Goal: Information Seeking & Learning: Learn about a topic

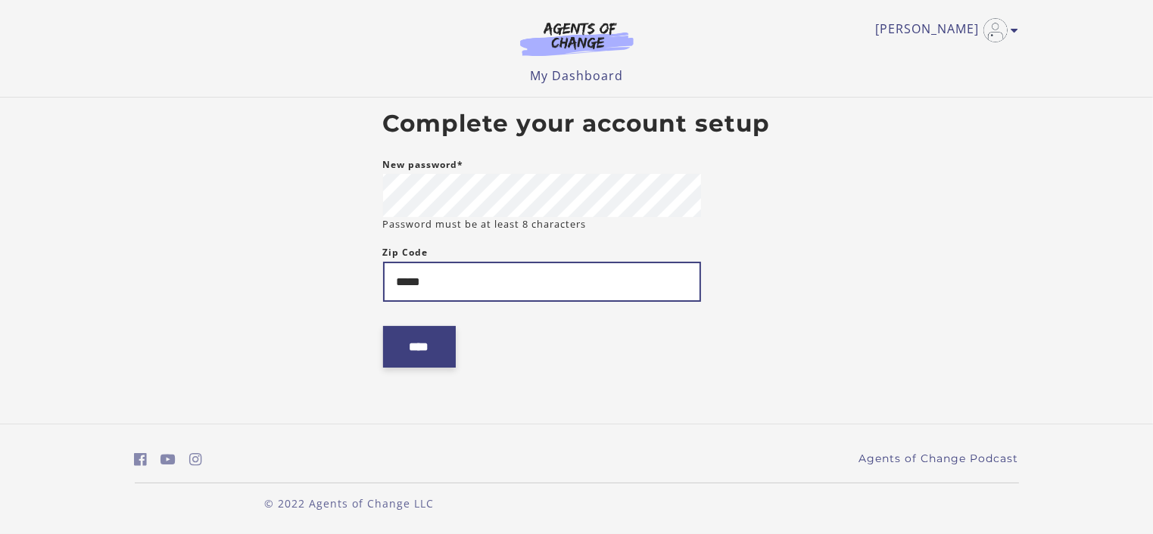
type input "*****"
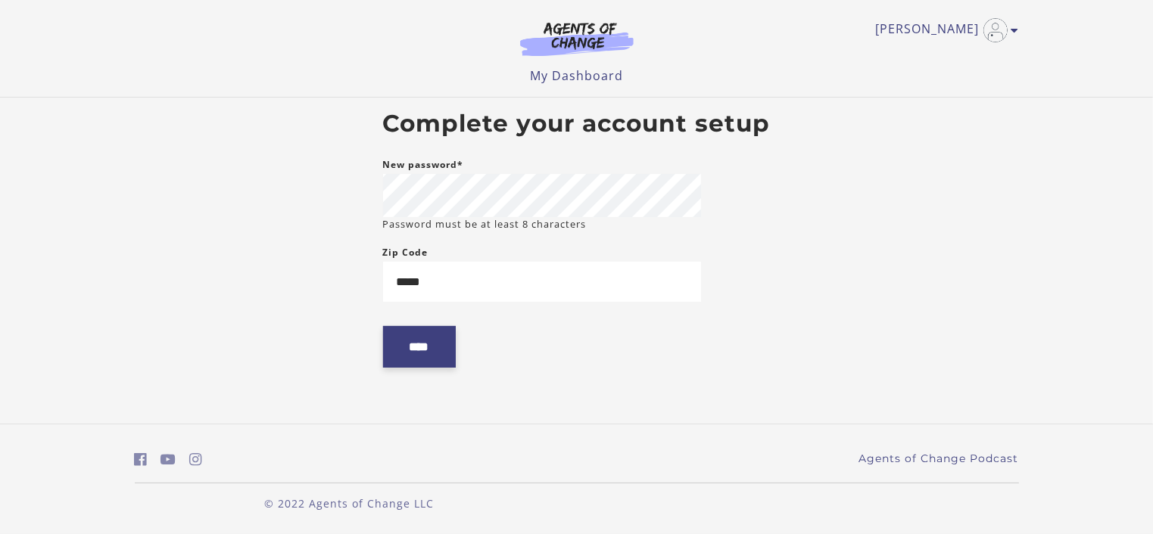
click at [430, 352] on input "****" at bounding box center [419, 347] width 73 height 42
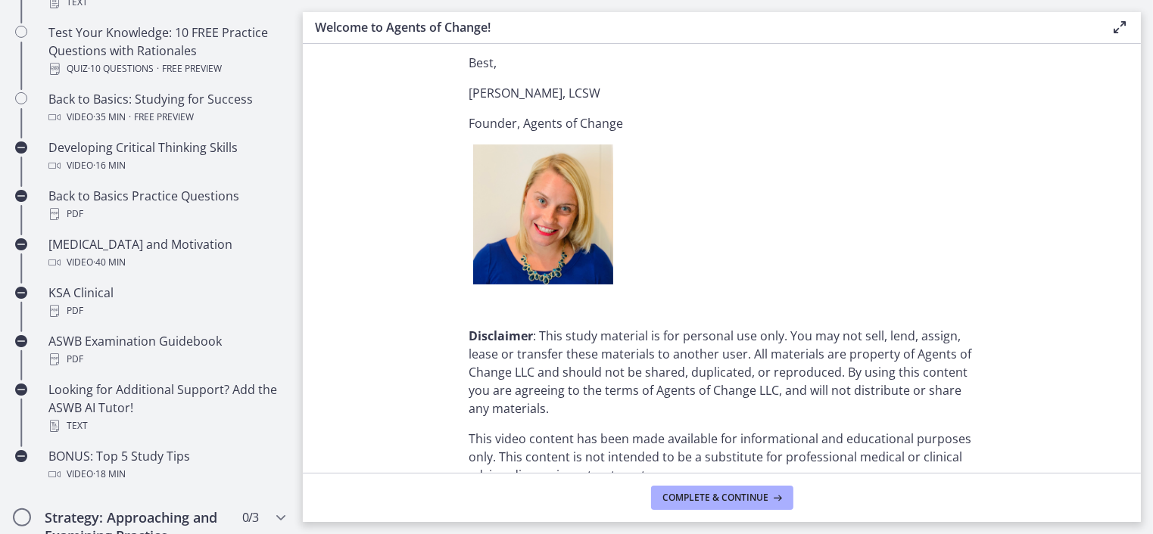
scroll to position [1929, 0]
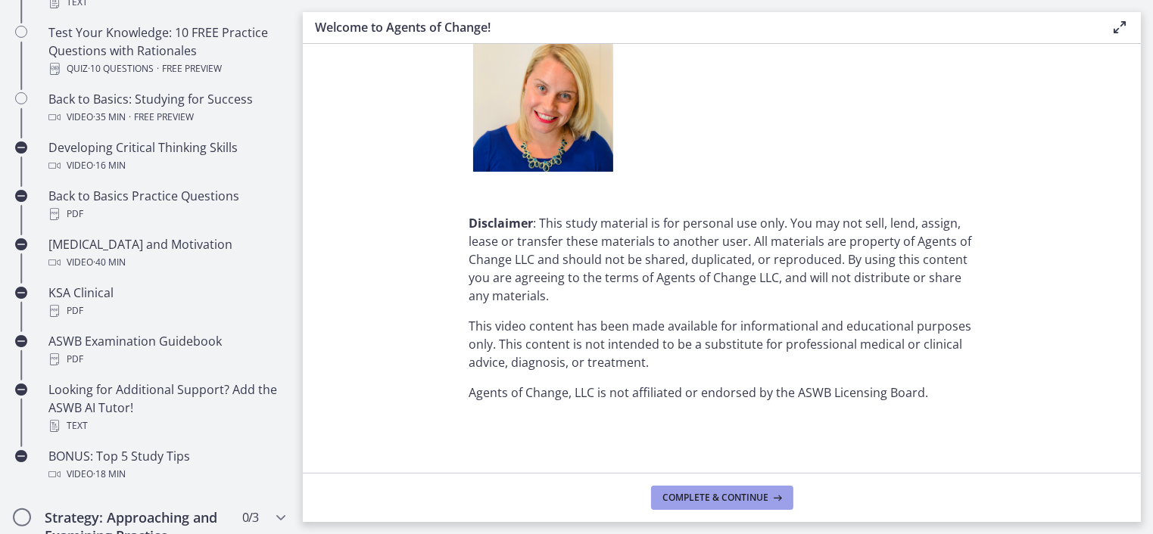
click at [729, 494] on span "Complete & continue" at bounding box center [716, 498] width 106 height 12
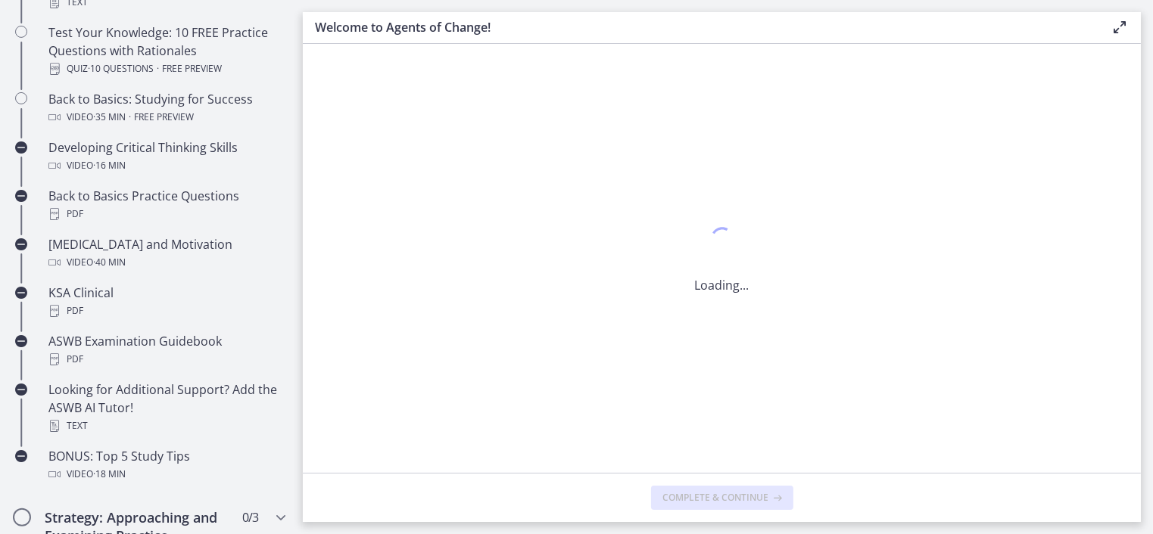
scroll to position [0, 0]
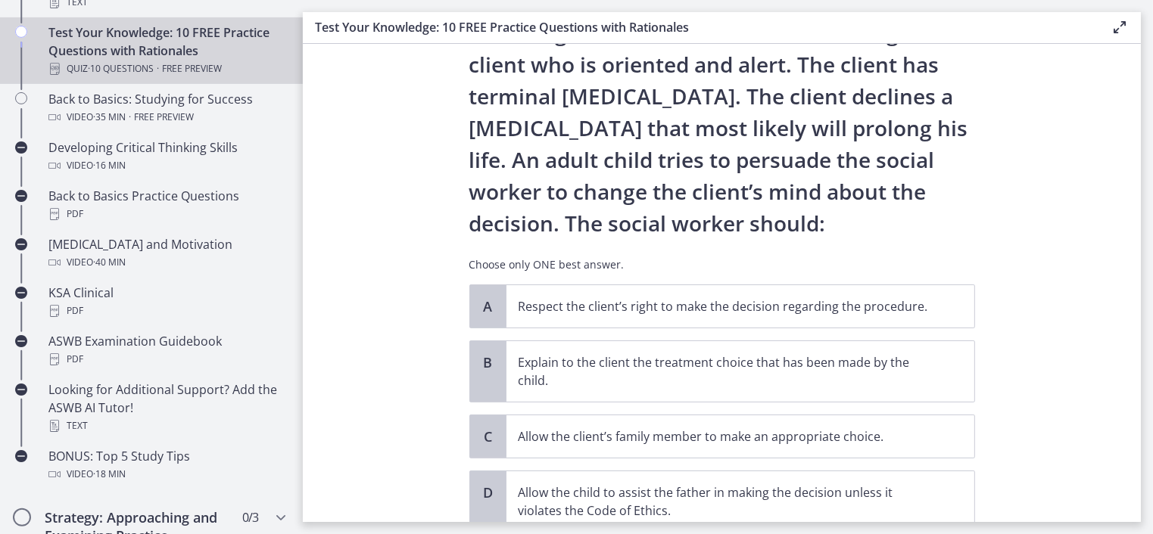
scroll to position [151, 0]
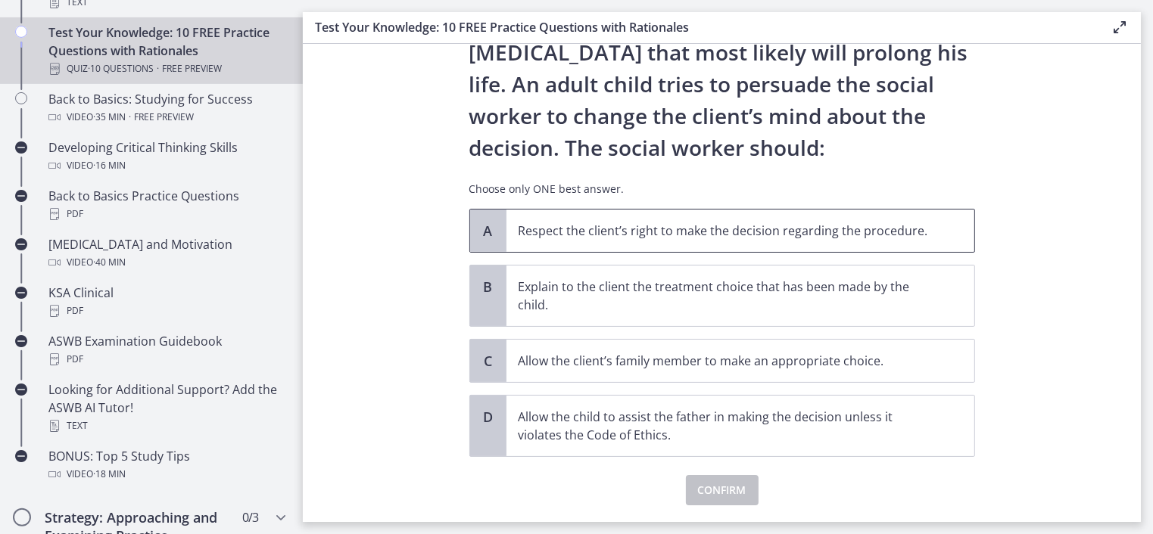
click at [496, 239] on div "A" at bounding box center [488, 231] width 36 height 42
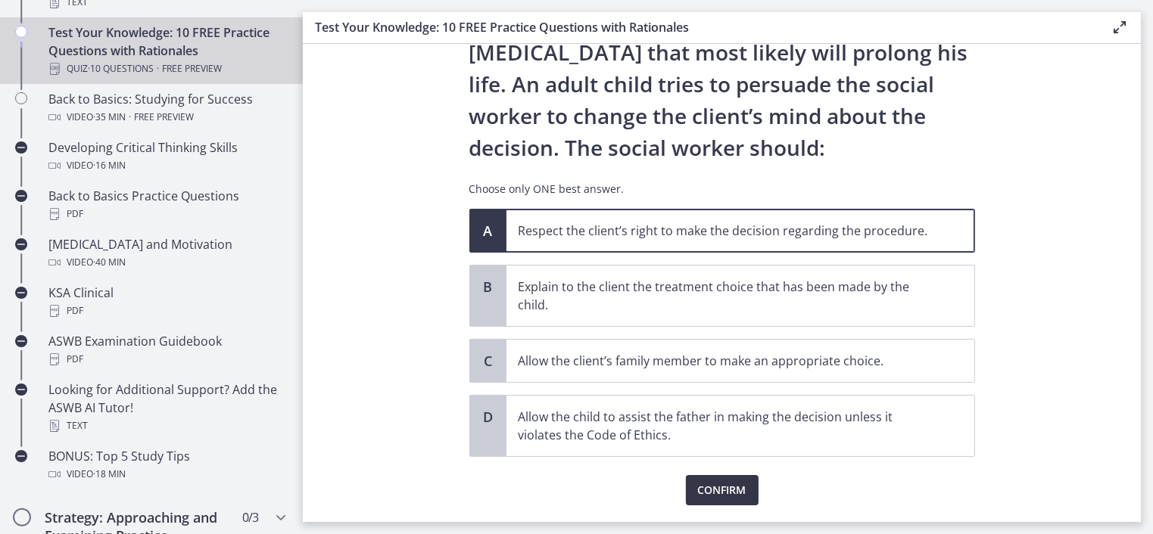
click at [708, 485] on span "Confirm" at bounding box center [722, 490] width 48 height 18
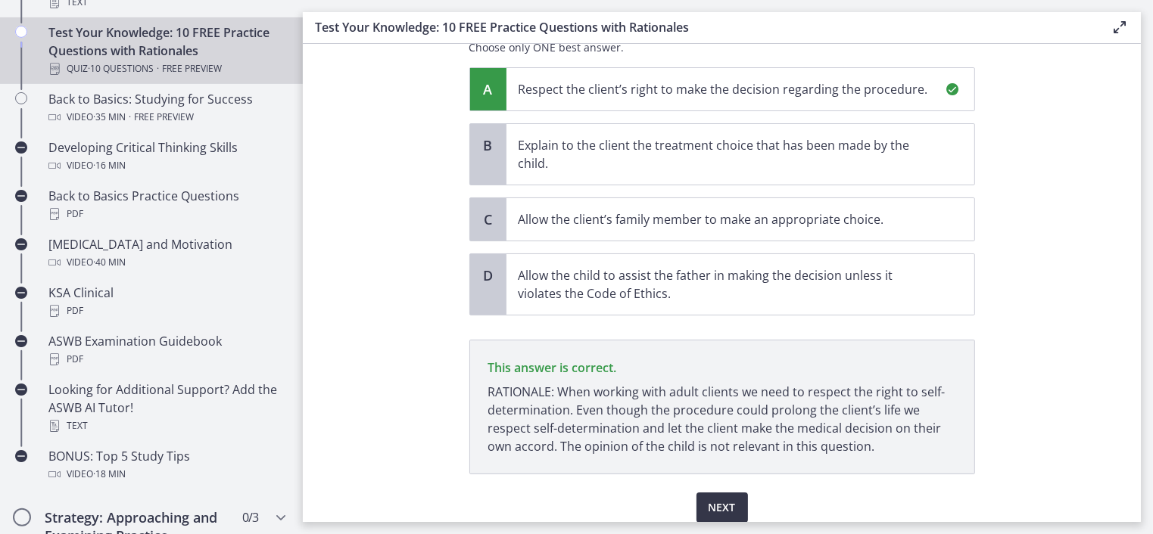
scroll to position [353, 0]
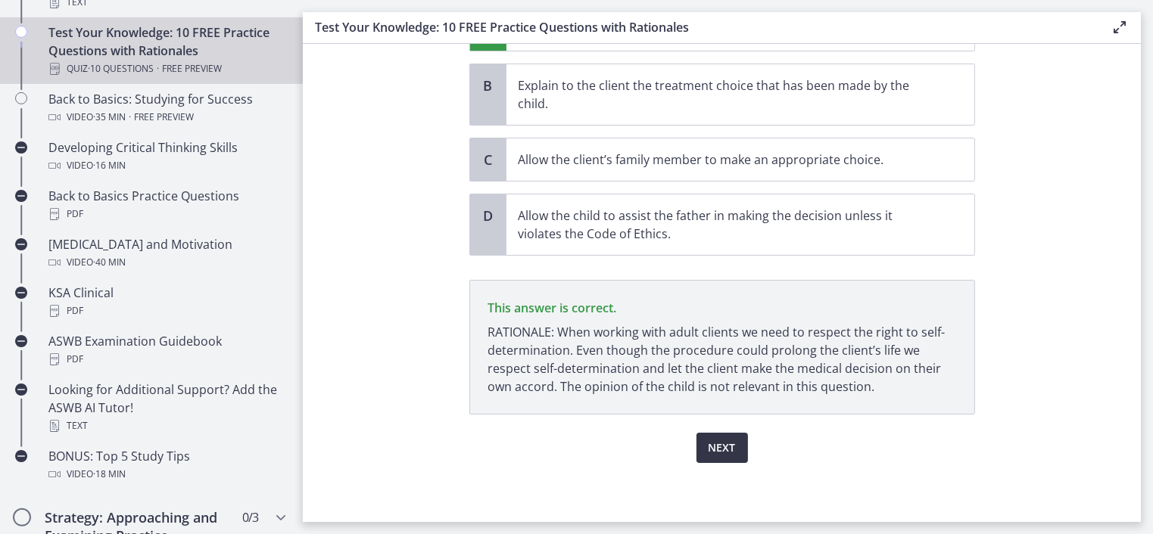
click at [715, 441] on span "Next" at bounding box center [721, 448] width 27 height 18
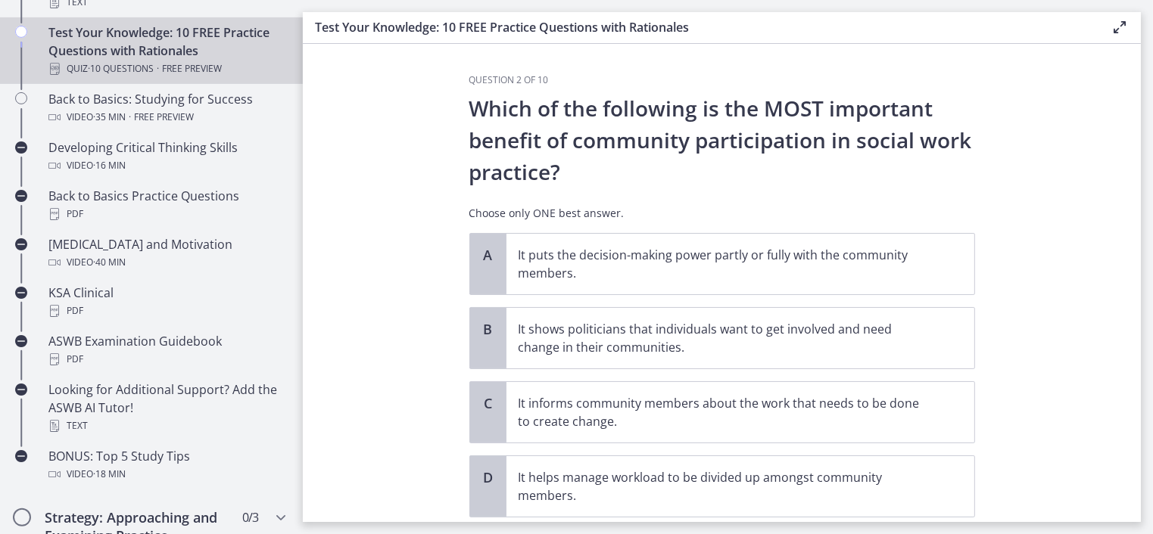
scroll to position [76, 0]
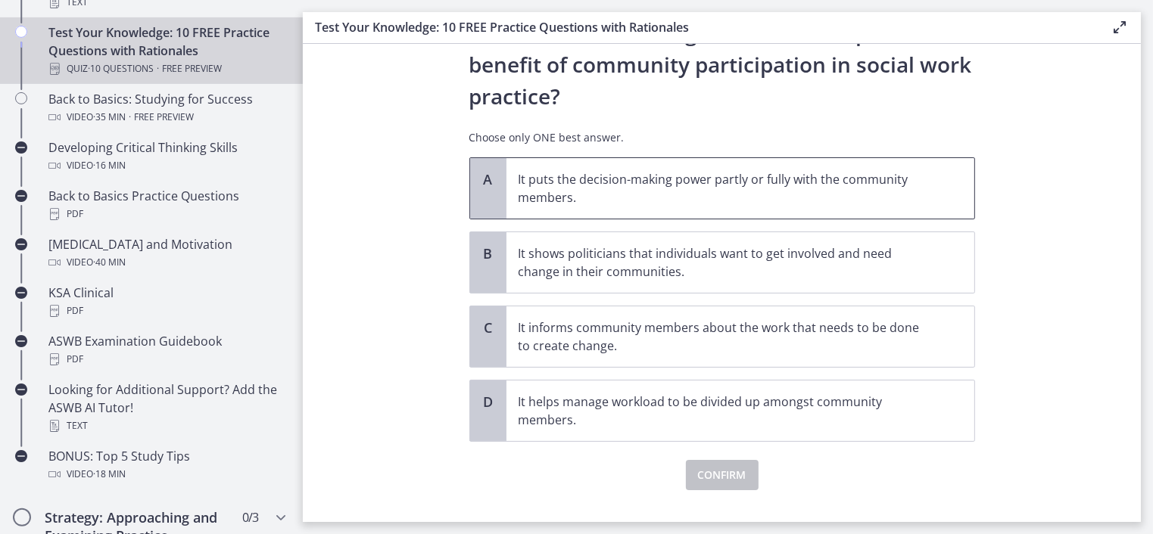
click at [786, 189] on p "It puts the decision-making power partly or fully with the community members." at bounding box center [724, 188] width 413 height 36
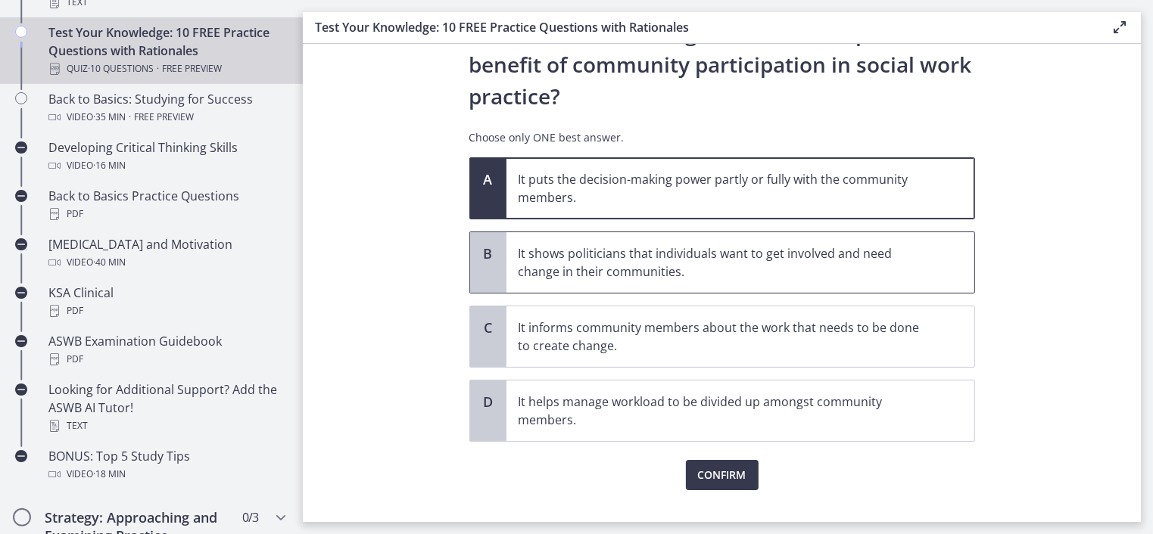
scroll to position [103, 0]
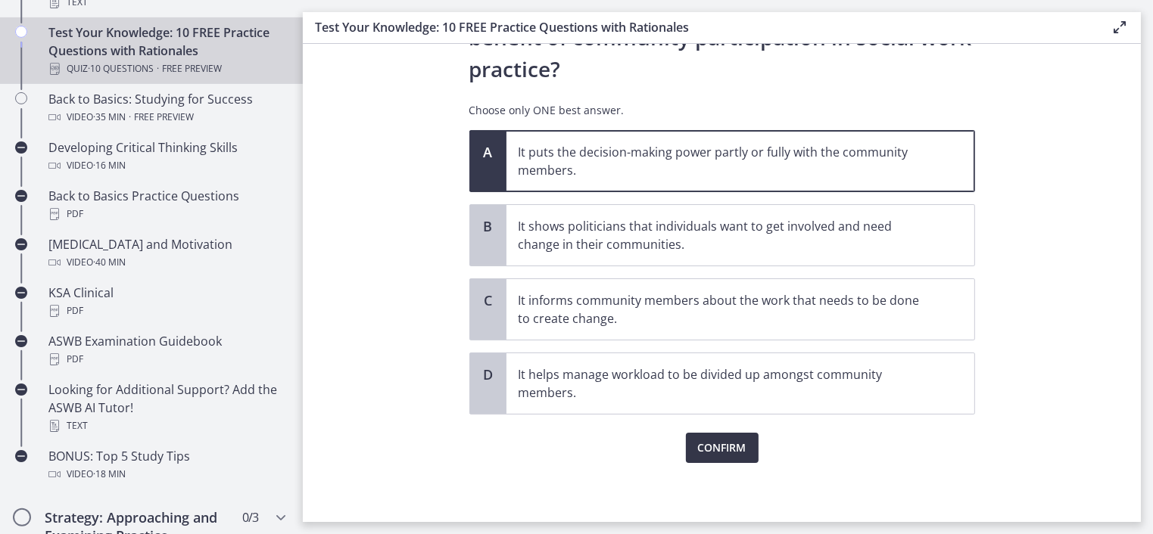
click at [716, 445] on span "Confirm" at bounding box center [722, 448] width 48 height 18
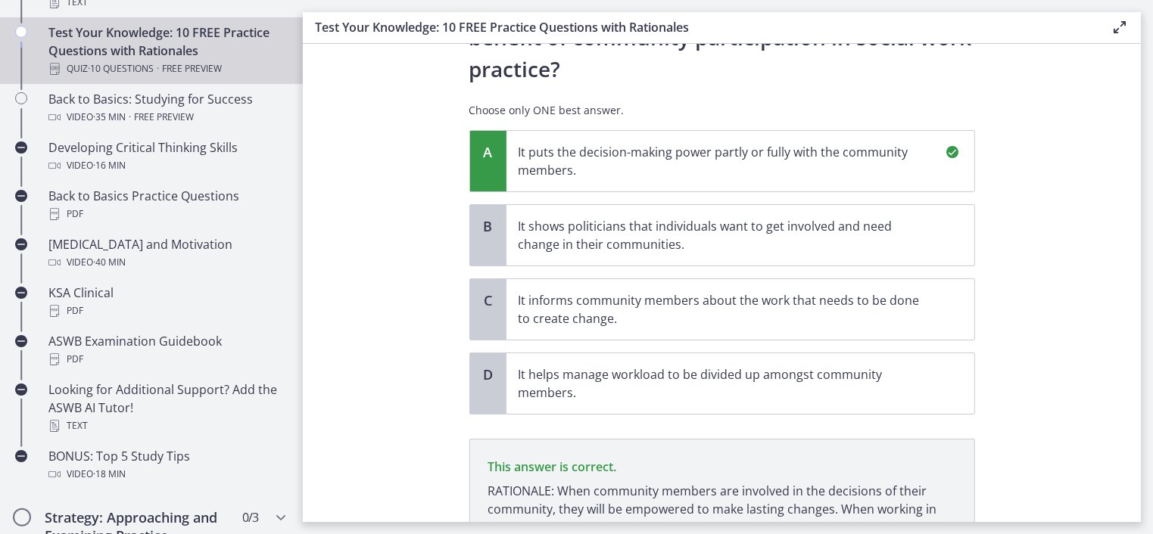
scroll to position [262, 0]
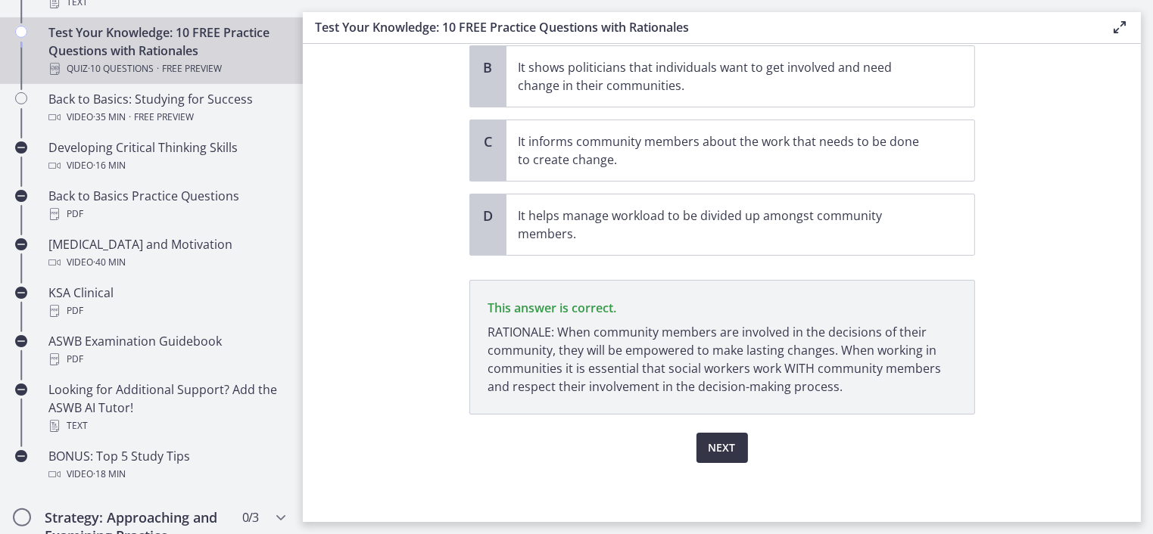
click at [713, 441] on span "Next" at bounding box center [721, 448] width 27 height 18
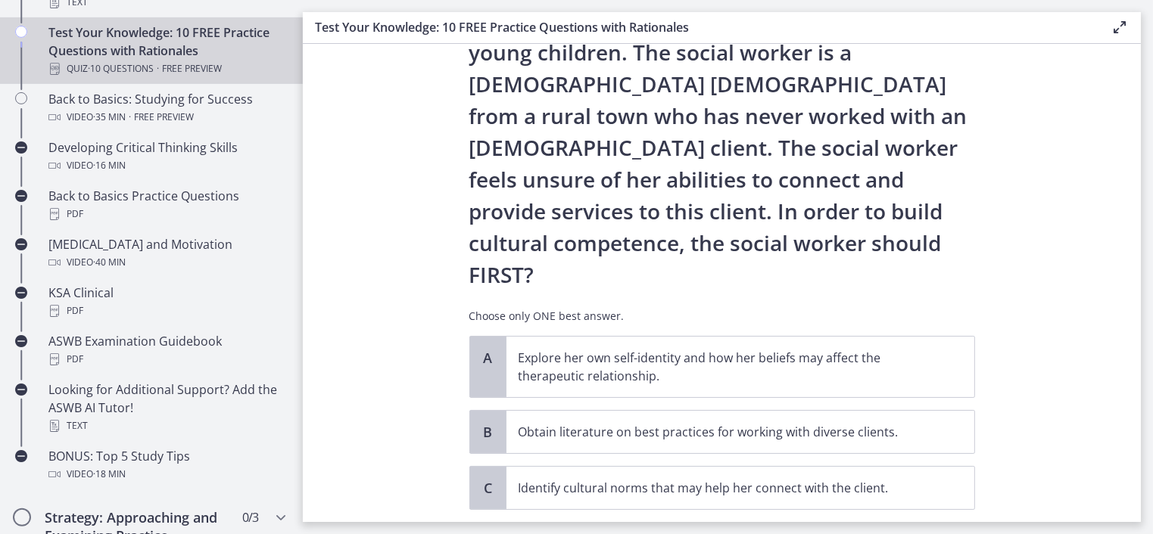
scroll to position [227, 0]
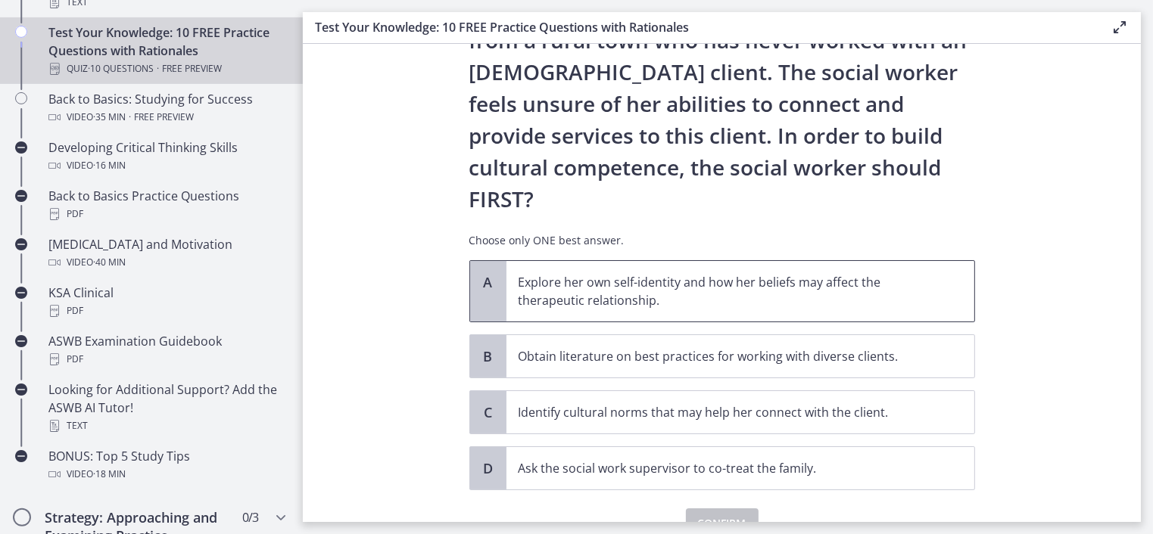
click at [702, 273] on p "Explore her own self-identity and how her beliefs may affect the therapeutic re…" at bounding box center [724, 291] width 413 height 36
click at [713, 515] on span "Confirm" at bounding box center [722, 524] width 48 height 18
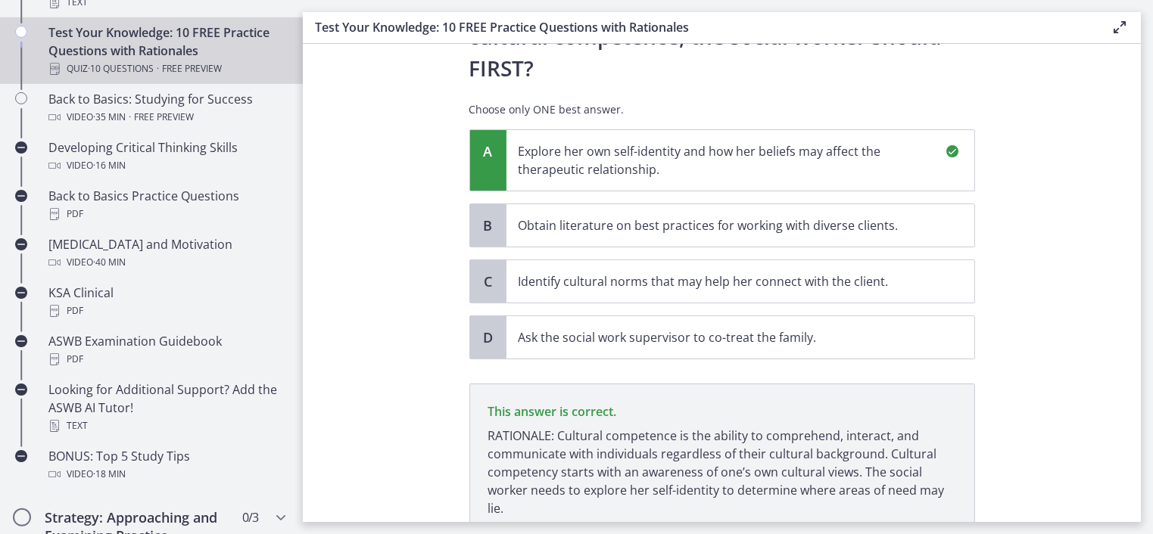
scroll to position [416, 0]
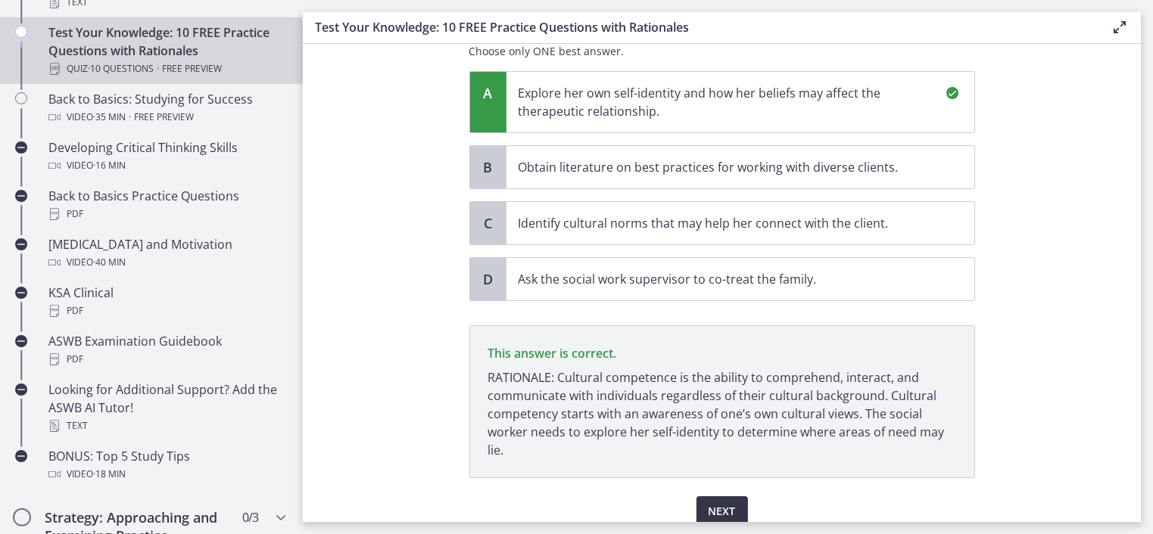
click at [716, 503] on span "Next" at bounding box center [721, 512] width 27 height 18
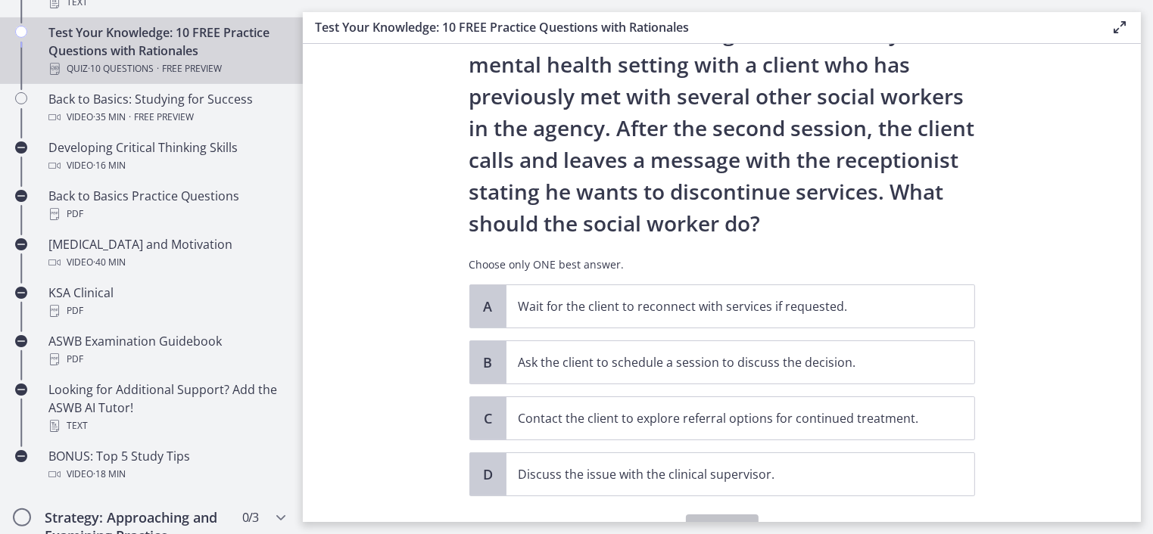
scroll to position [151, 0]
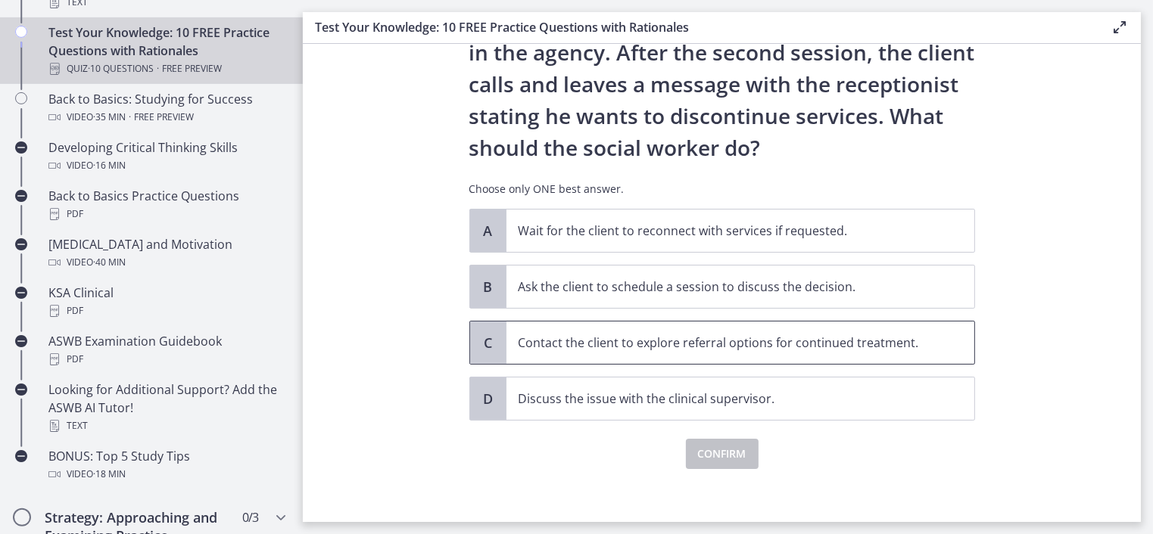
click at [905, 342] on p "Contact the client to explore referral options for continued treatment." at bounding box center [724, 343] width 413 height 18
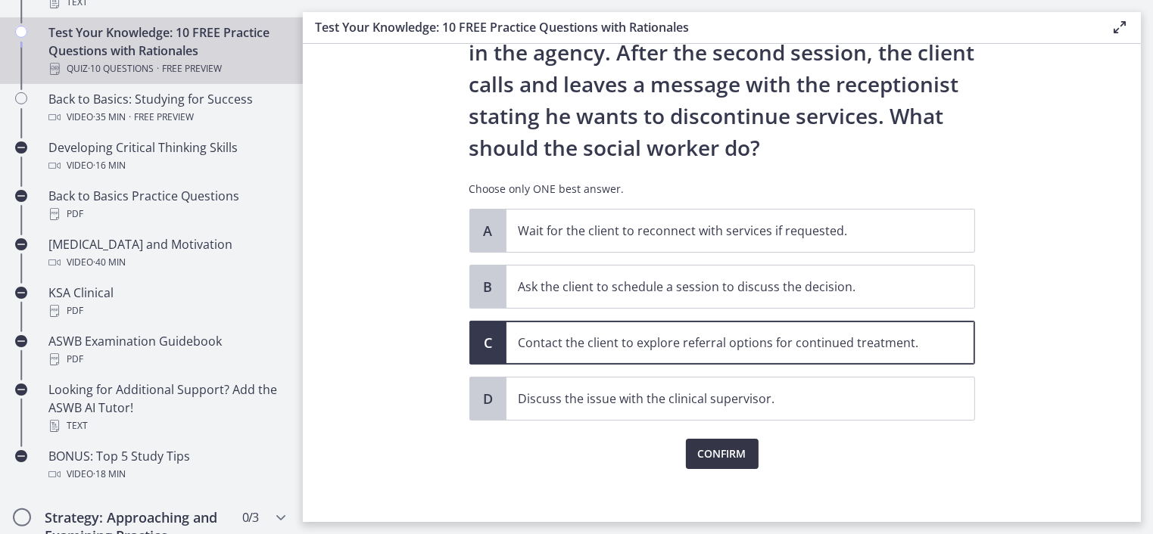
click at [723, 452] on span "Confirm" at bounding box center [722, 454] width 48 height 18
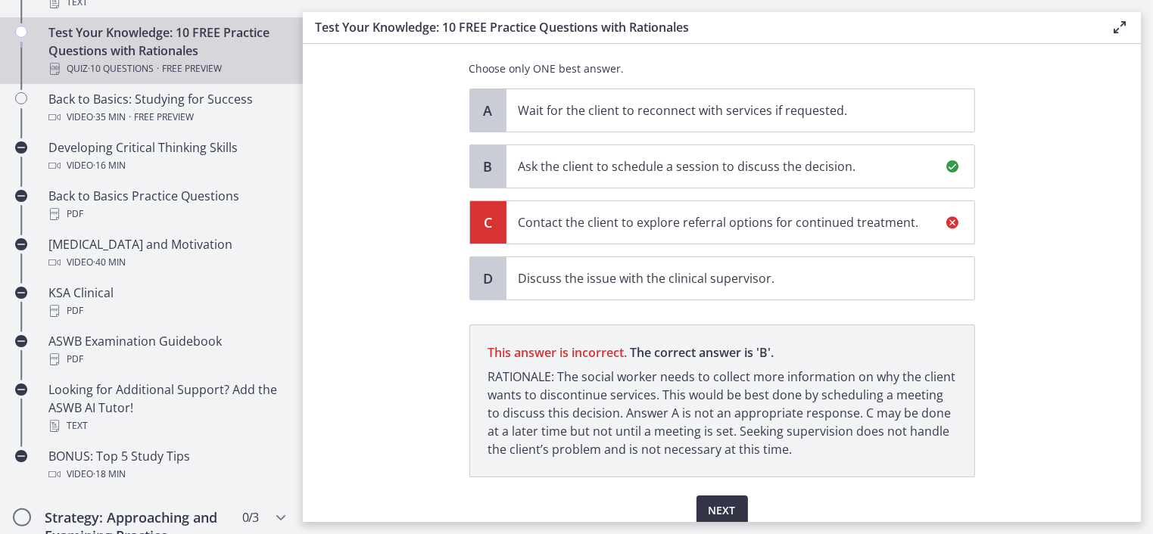
scroll to position [335, 0]
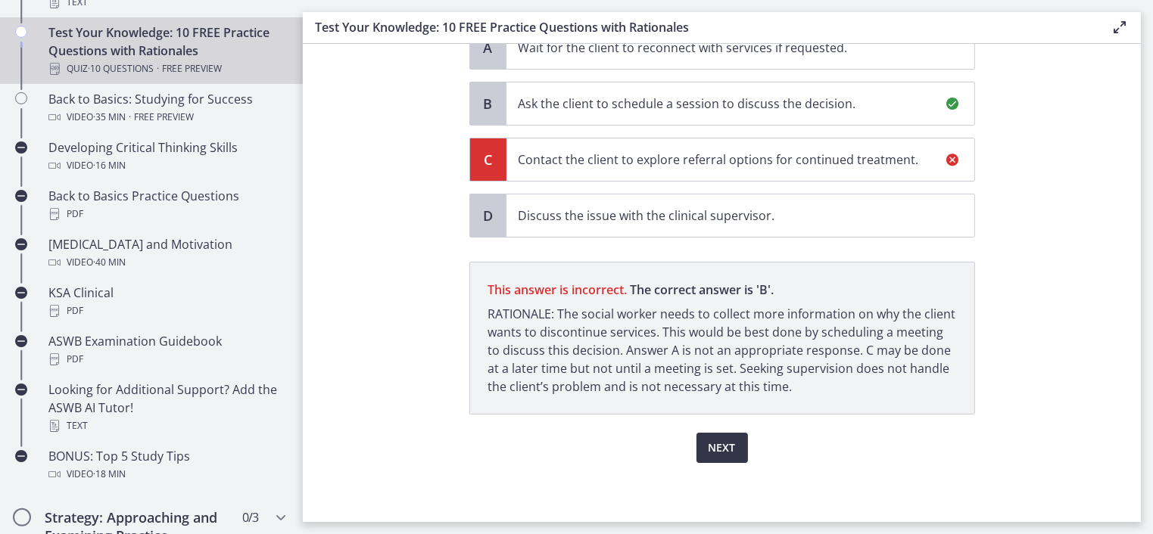
click at [730, 452] on button "Next" at bounding box center [721, 448] width 51 height 30
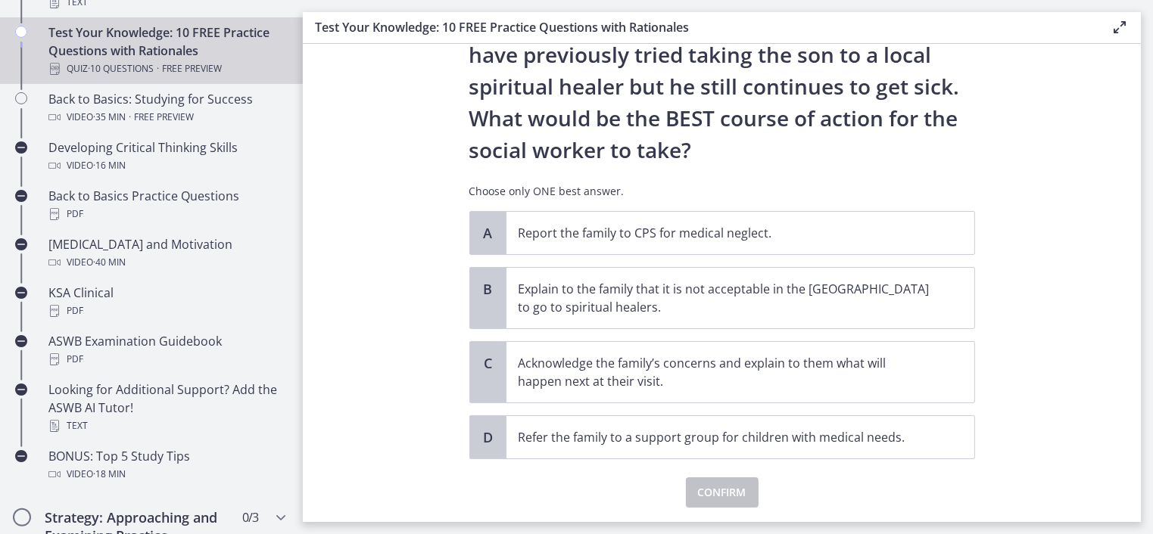
scroll to position [303, 0]
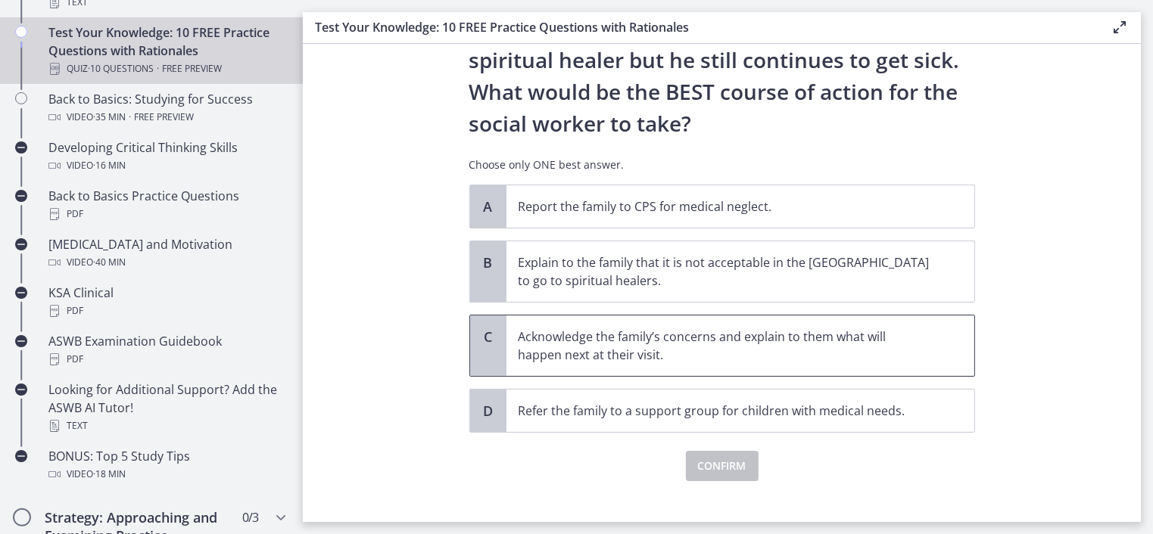
click at [681, 336] on p "Acknowledge the family’s concerns and explain to them what will happen next at …" at bounding box center [724, 346] width 413 height 36
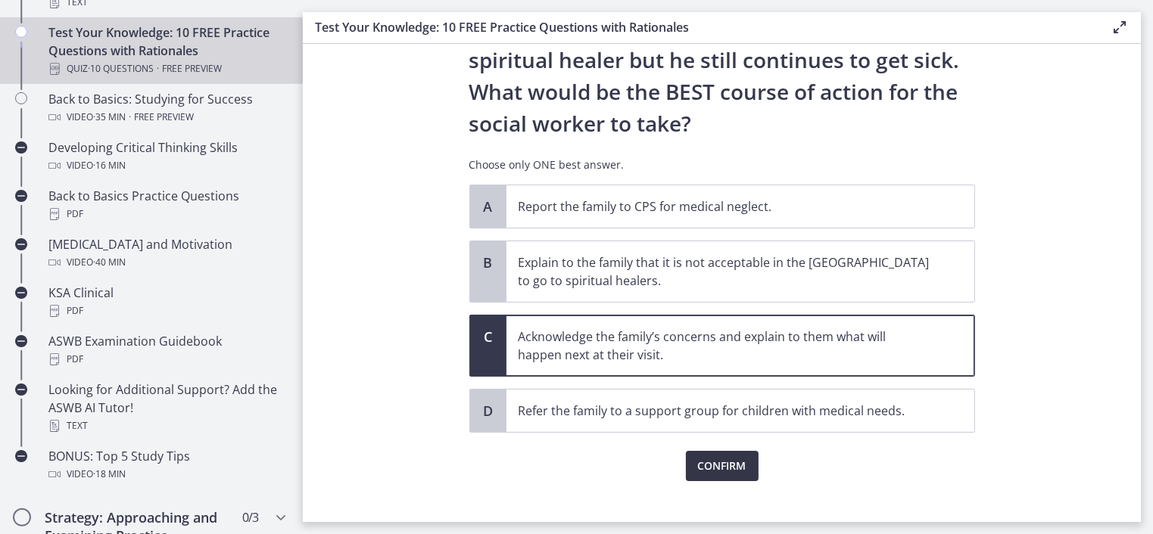
click at [708, 464] on span "Confirm" at bounding box center [722, 466] width 48 height 18
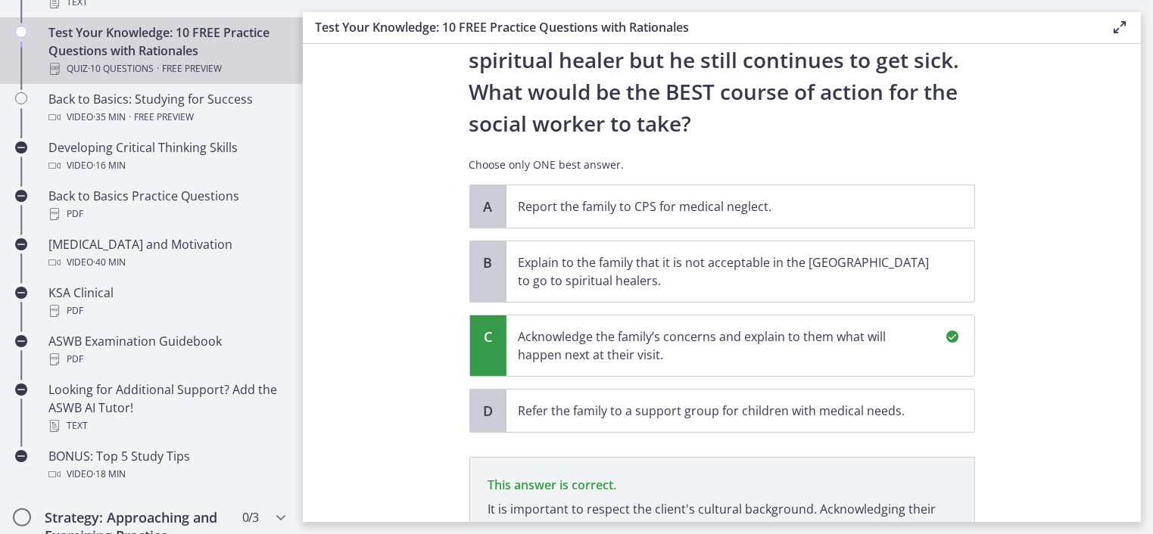
scroll to position [498, 0]
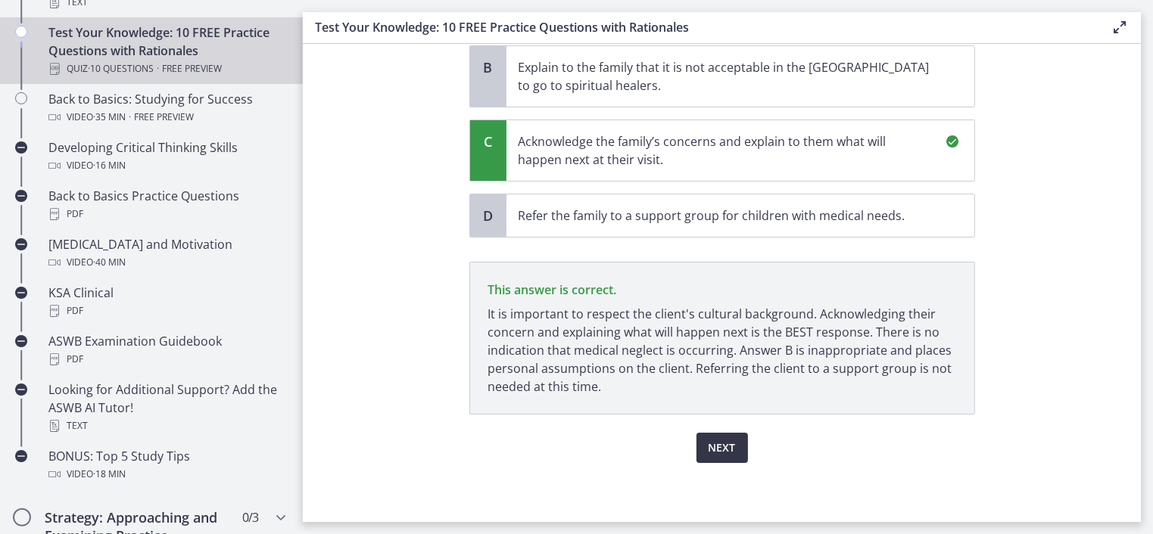
click at [736, 446] on button "Next" at bounding box center [721, 448] width 51 height 30
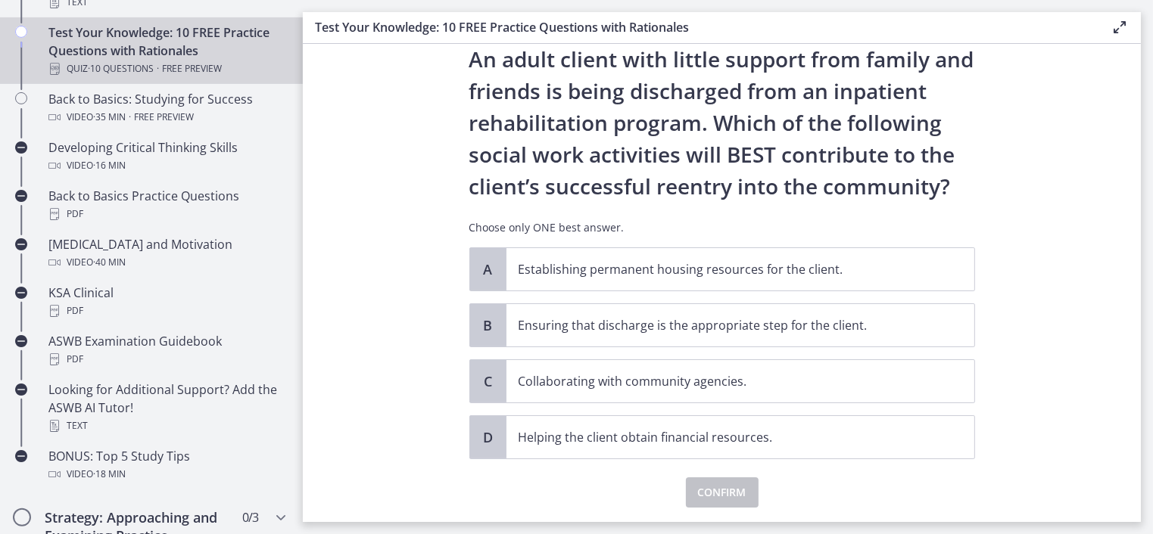
scroll to position [76, 0]
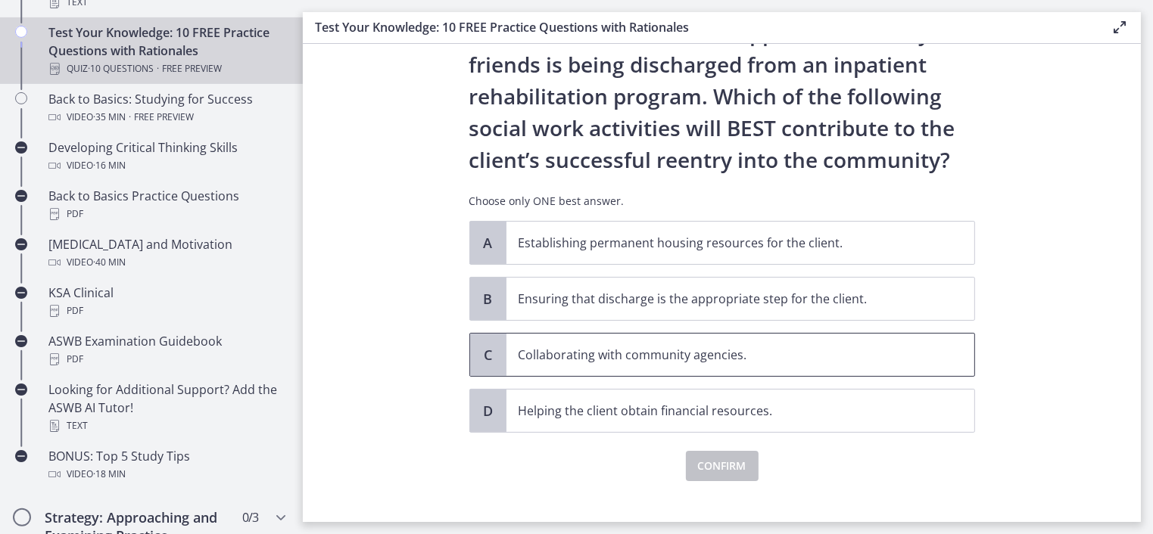
click at [492, 352] on div "C" at bounding box center [488, 355] width 36 height 42
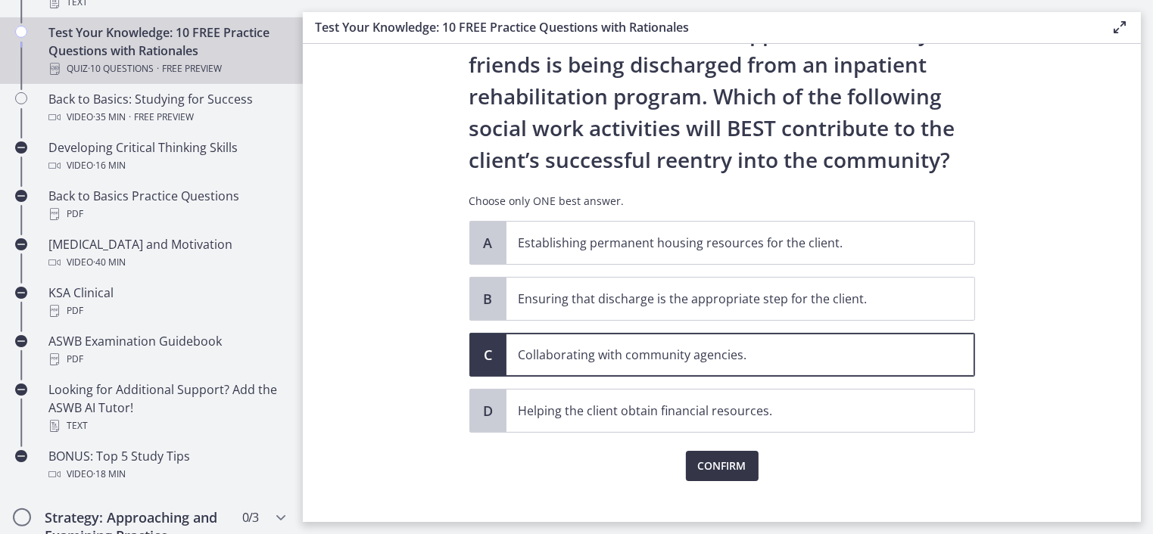
click at [724, 466] on span "Confirm" at bounding box center [722, 466] width 48 height 18
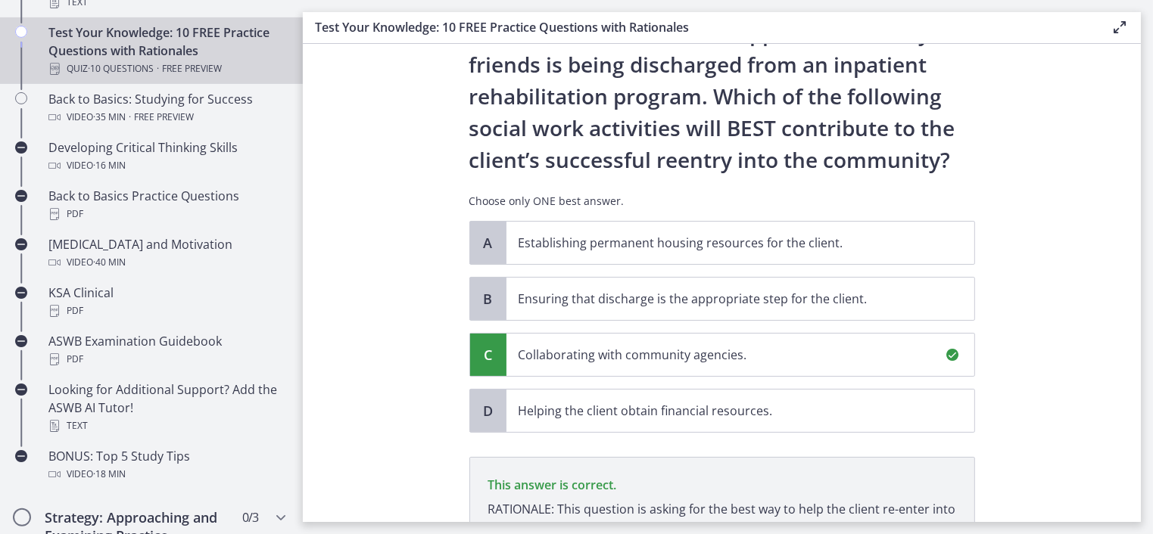
scroll to position [271, 0]
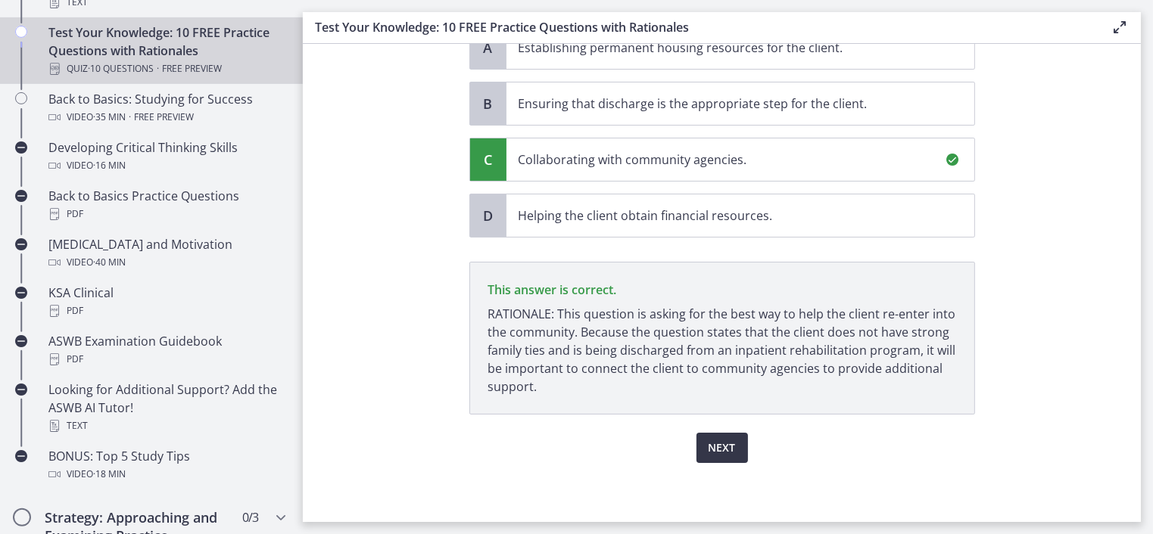
click at [718, 439] on span "Next" at bounding box center [721, 448] width 27 height 18
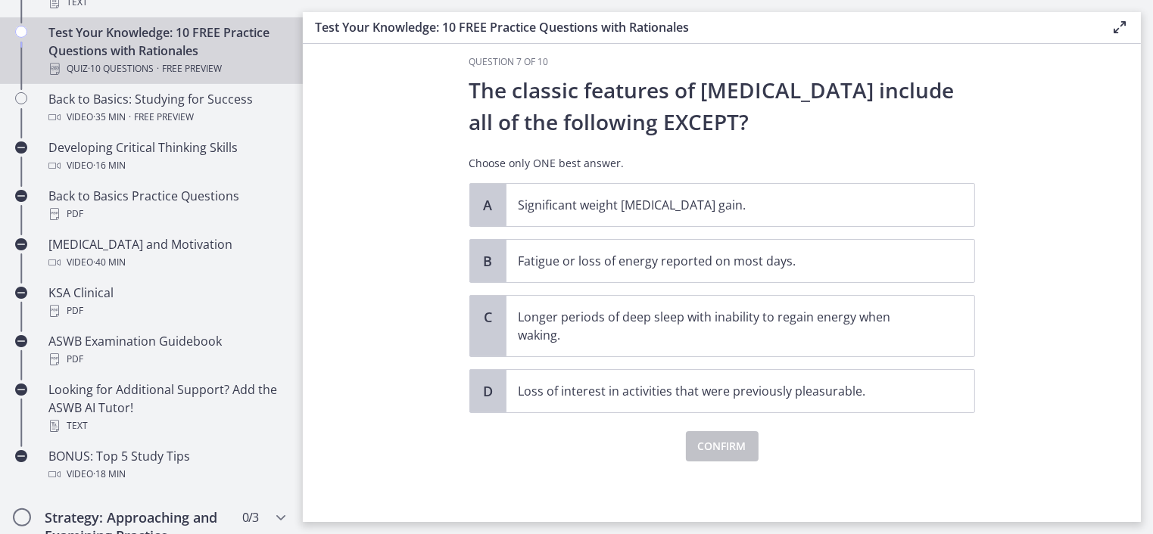
scroll to position [0, 0]
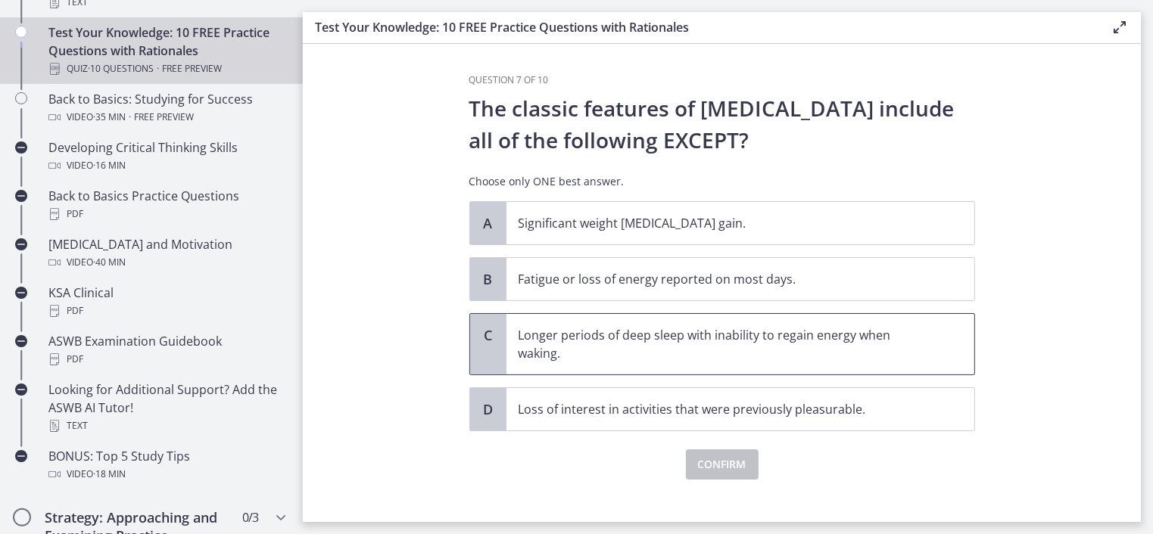
click at [500, 343] on div "C" at bounding box center [488, 344] width 36 height 61
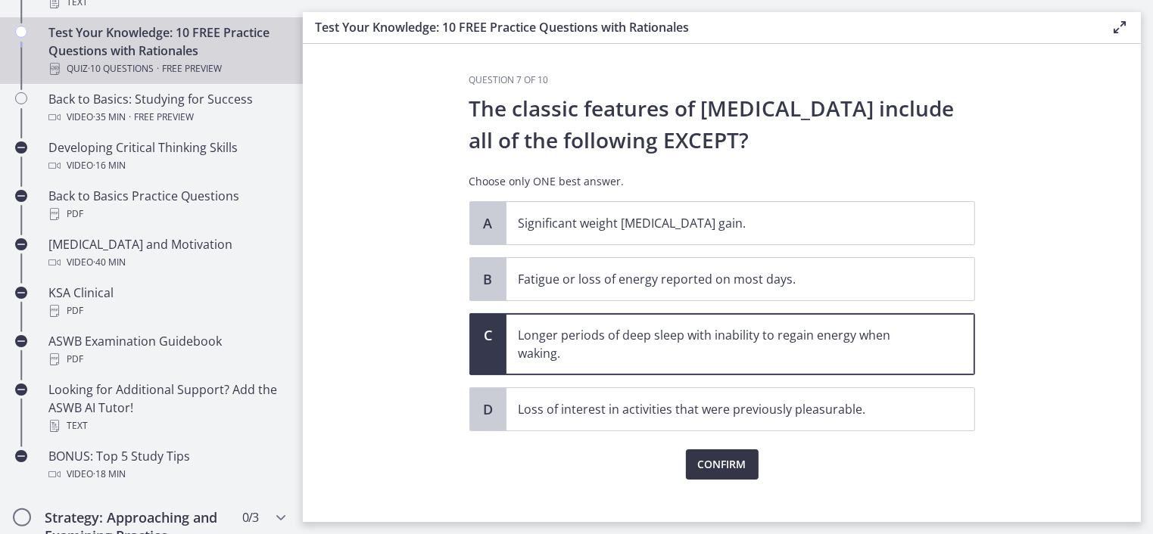
click at [708, 464] on span "Confirm" at bounding box center [722, 465] width 48 height 18
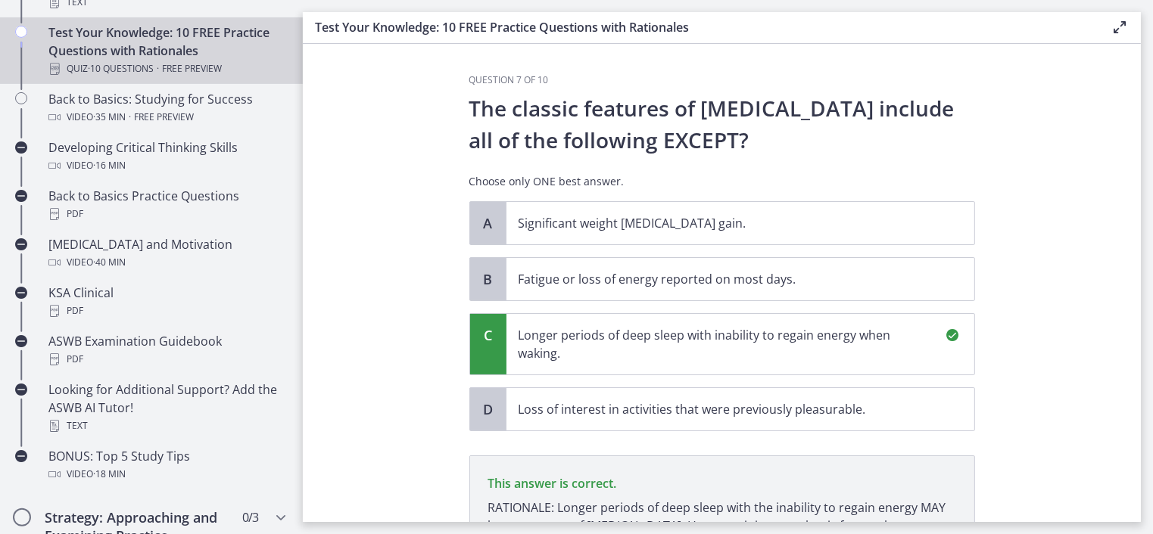
scroll to position [194, 0]
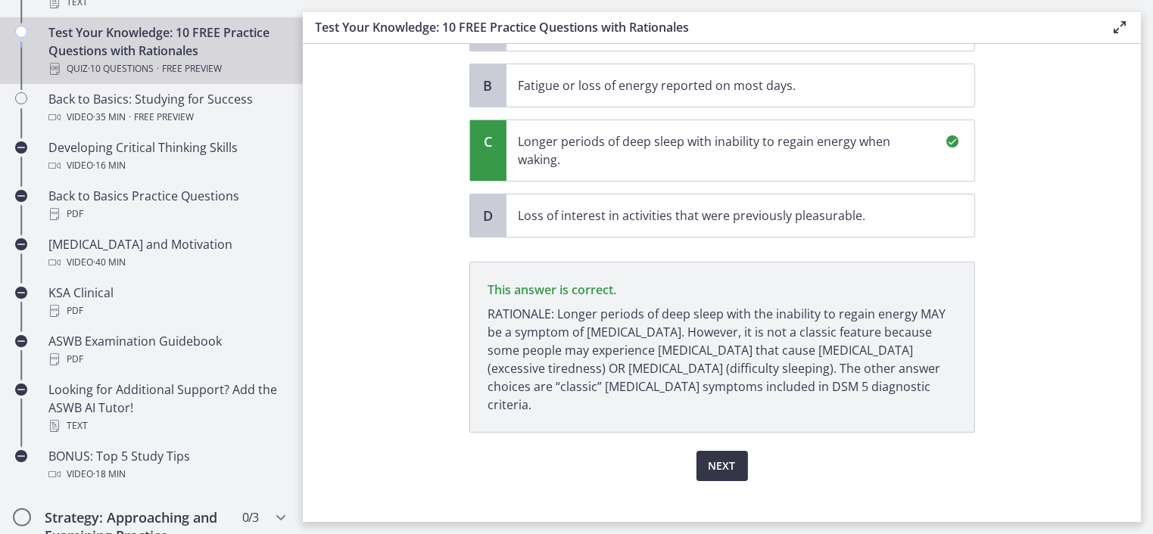
click at [701, 453] on button "Next" at bounding box center [721, 466] width 51 height 30
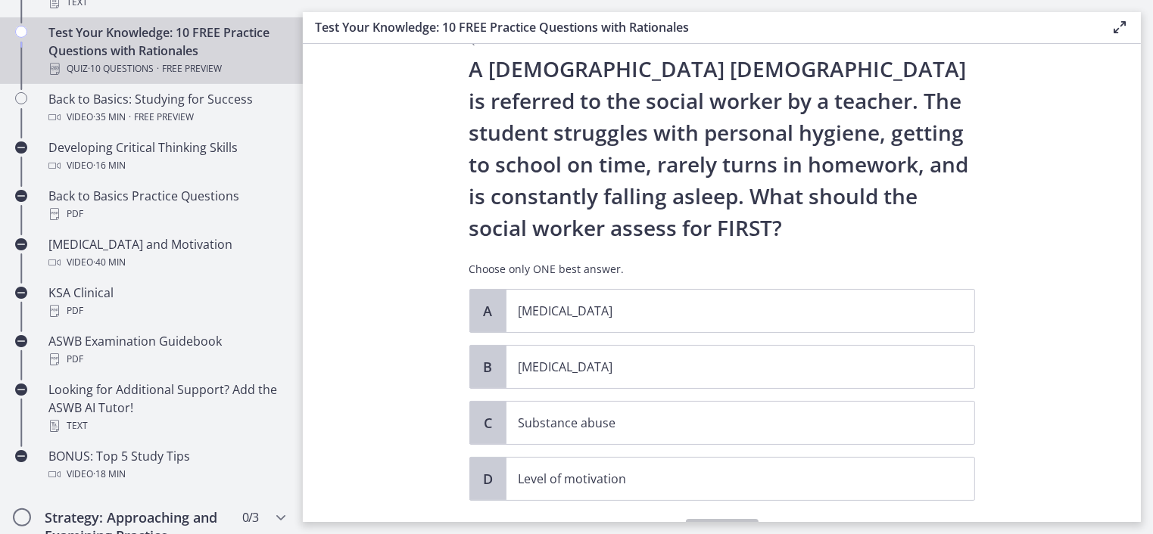
scroll to position [76, 0]
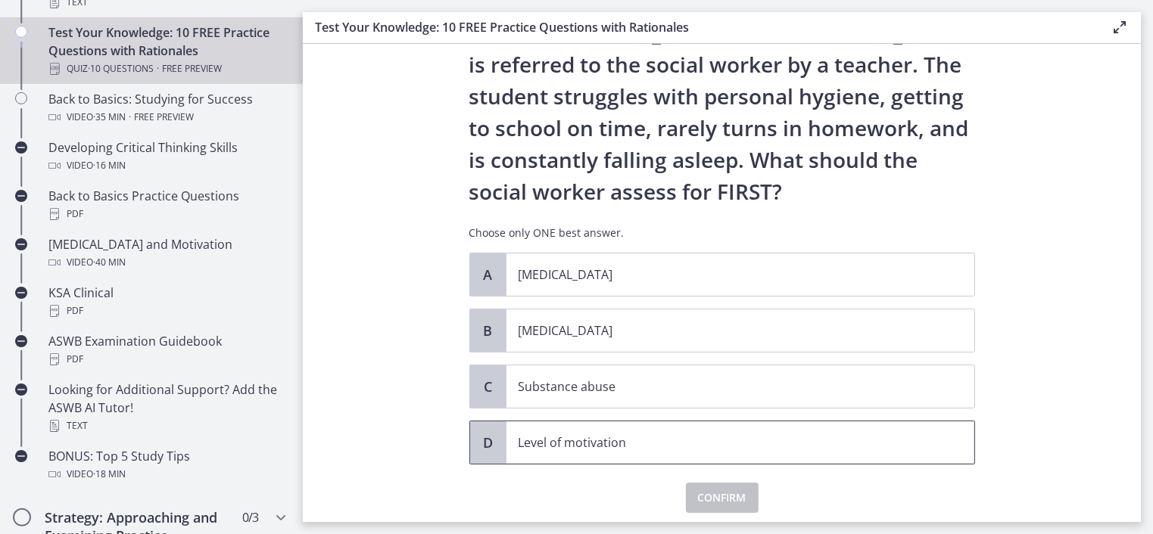
click at [483, 437] on span "D" at bounding box center [488, 443] width 18 height 18
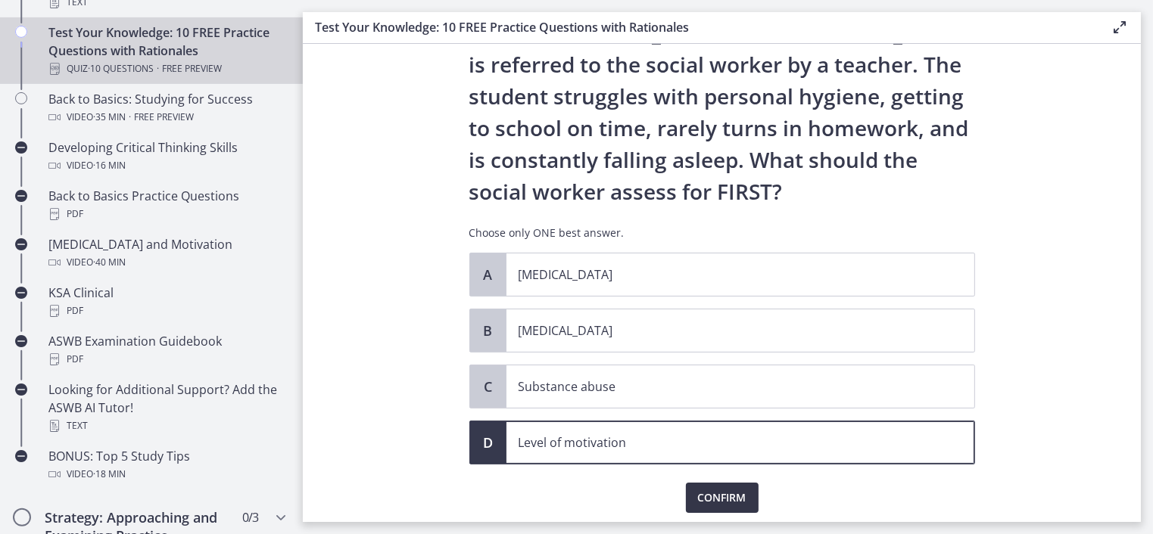
click at [709, 500] on span "Confirm" at bounding box center [722, 498] width 48 height 18
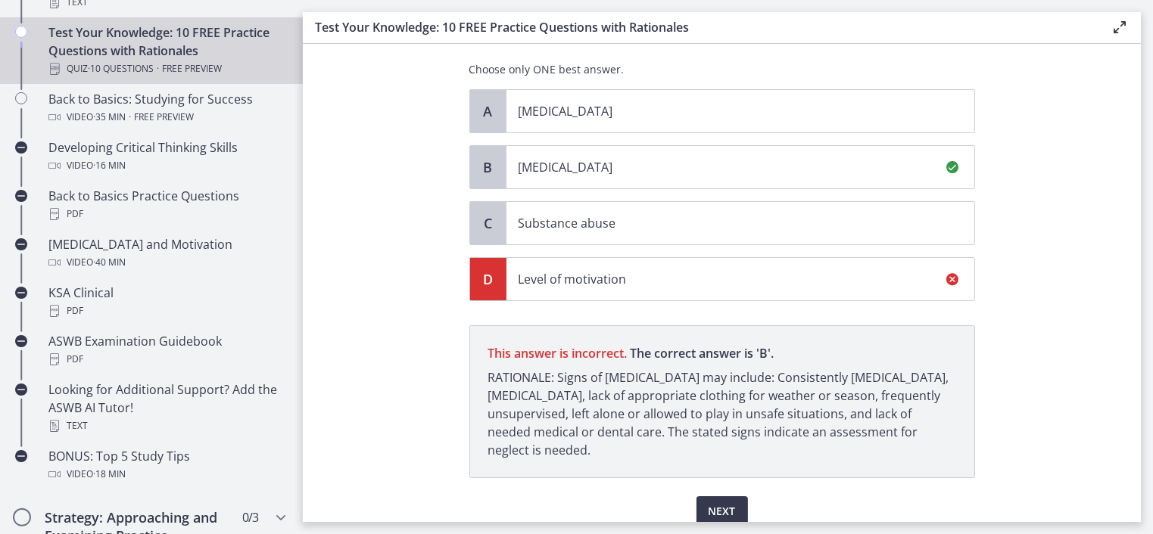
scroll to position [303, 0]
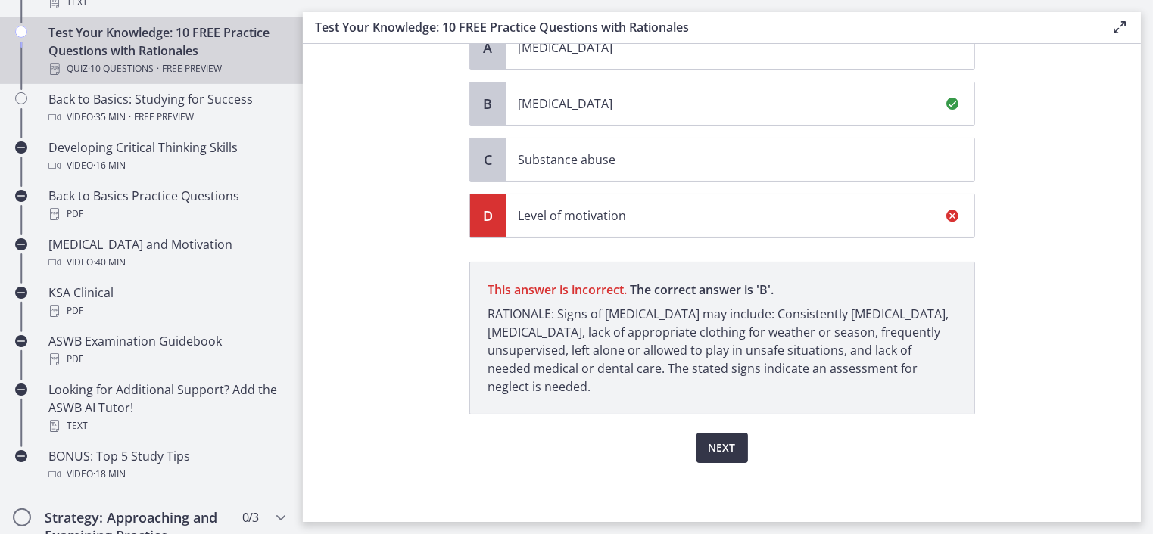
click at [708, 450] on span "Next" at bounding box center [721, 448] width 27 height 18
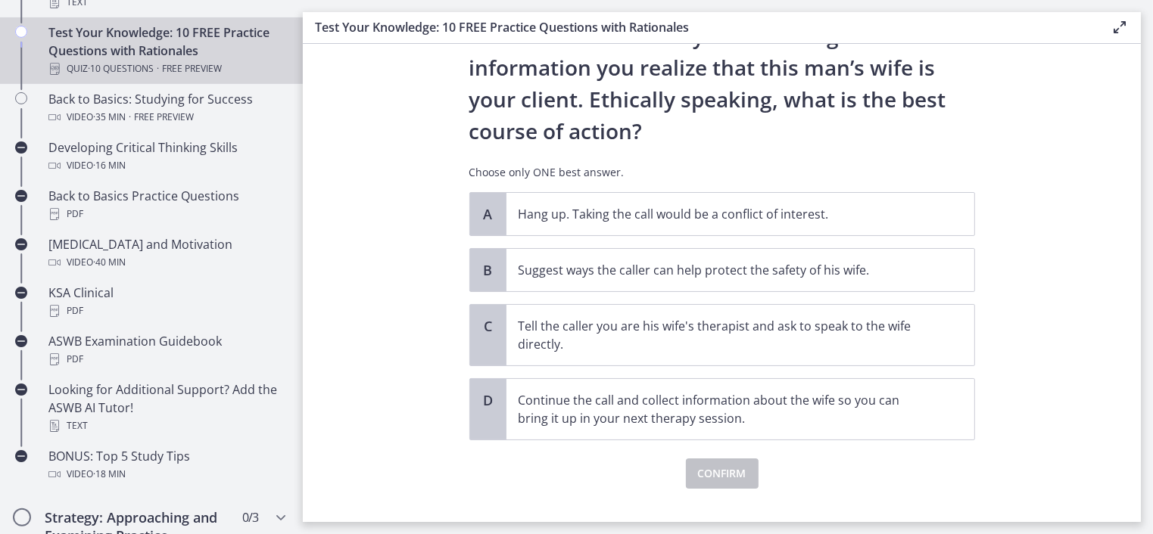
scroll to position [226, 0]
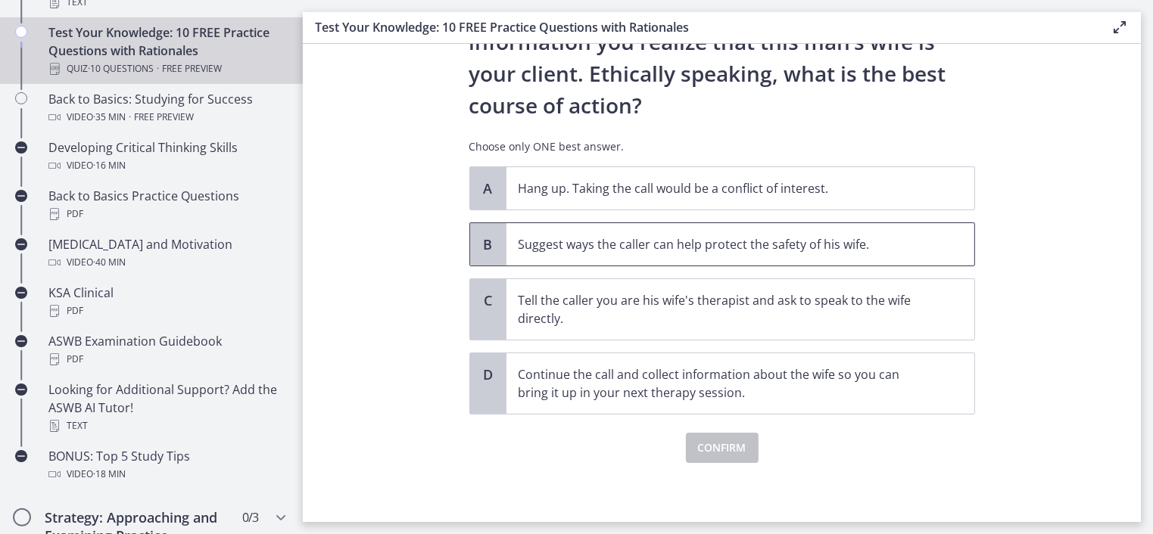
click at [496, 244] on div "B" at bounding box center [488, 244] width 36 height 42
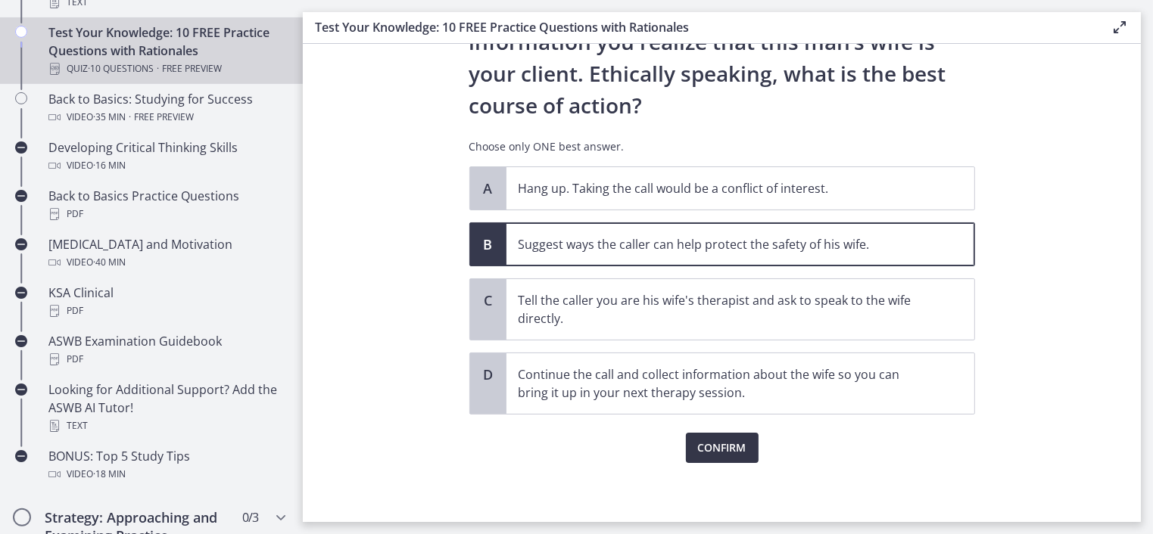
click at [718, 441] on span "Confirm" at bounding box center [722, 448] width 48 height 18
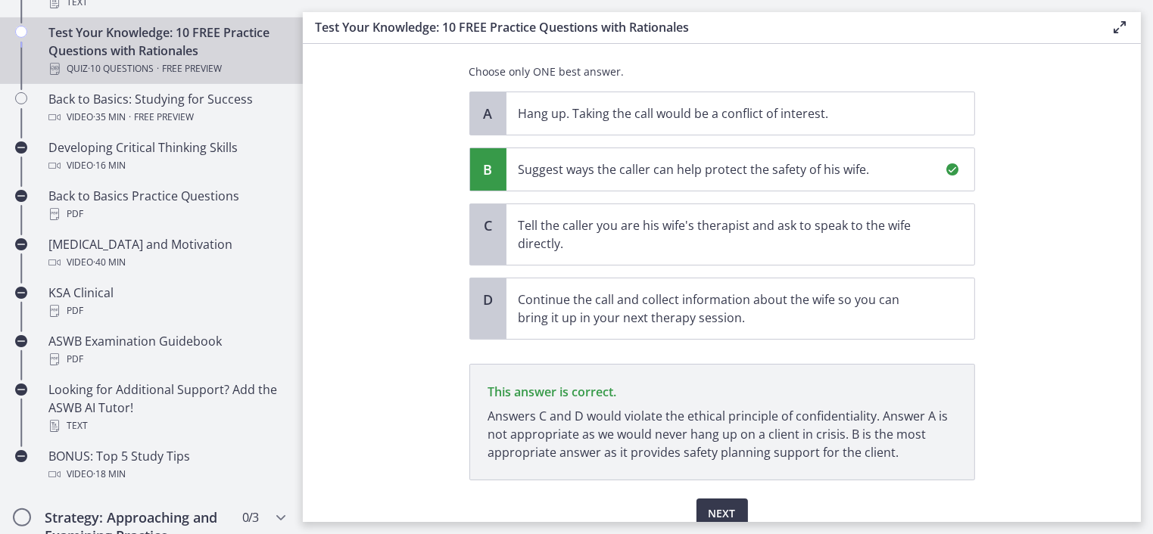
scroll to position [366, 0]
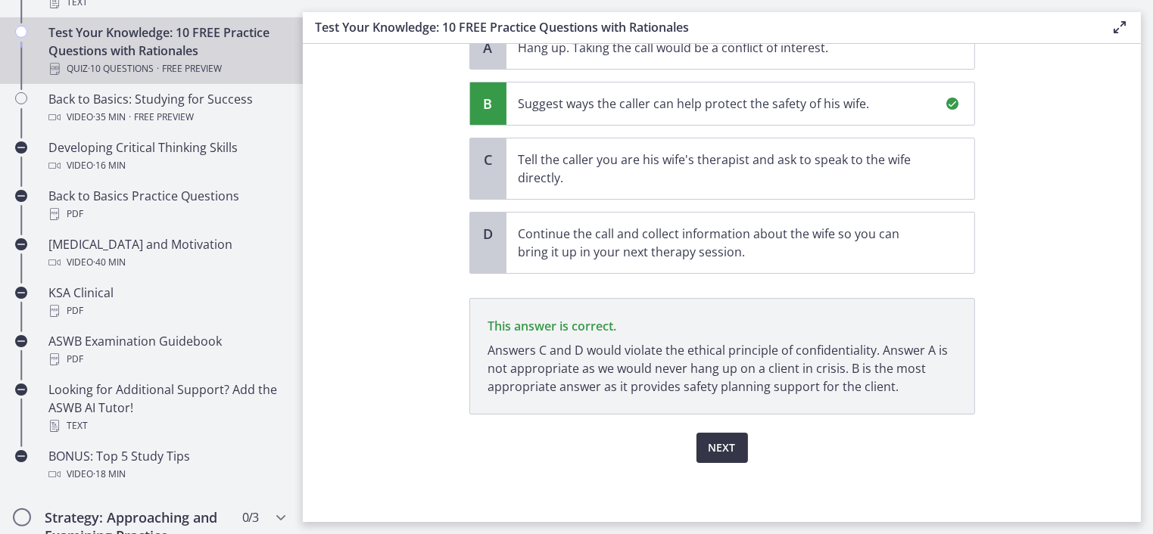
click at [718, 455] on span "Next" at bounding box center [721, 448] width 27 height 18
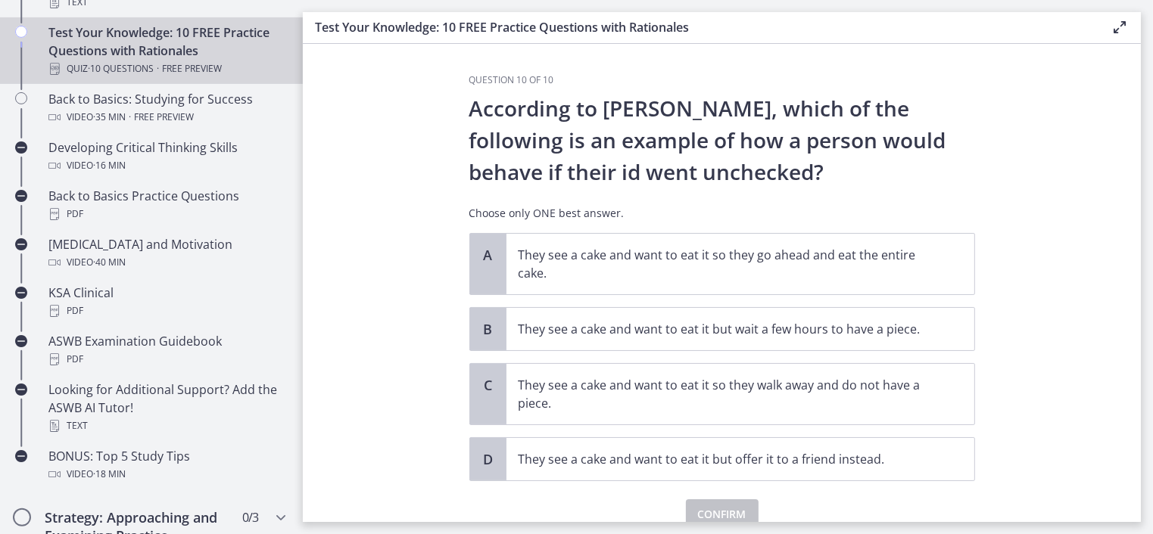
scroll to position [67, 0]
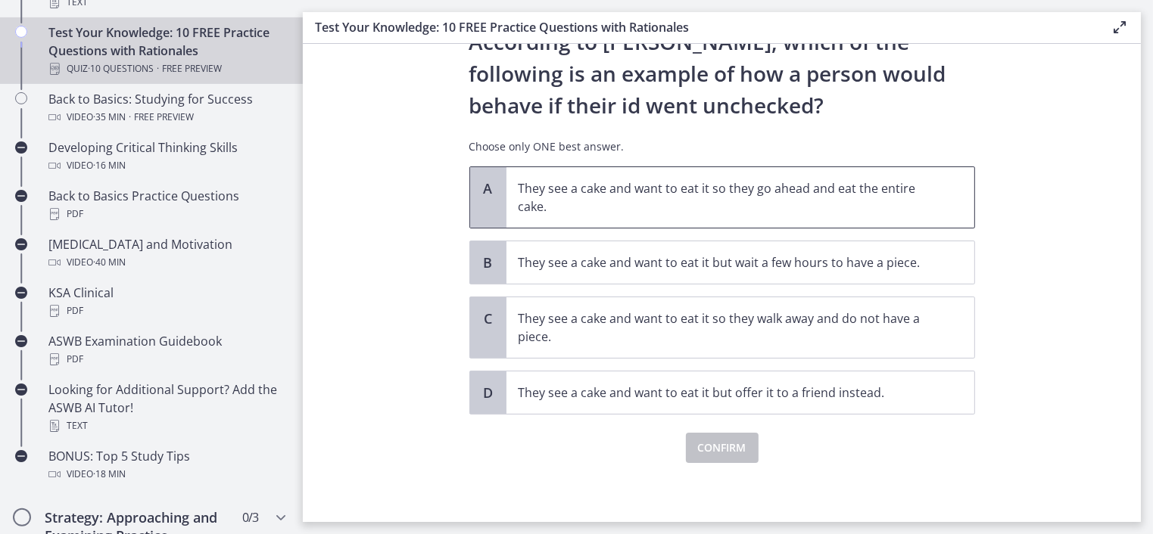
click at [492, 198] on div "A" at bounding box center [488, 197] width 36 height 61
click at [708, 441] on span "Confirm" at bounding box center [722, 448] width 48 height 18
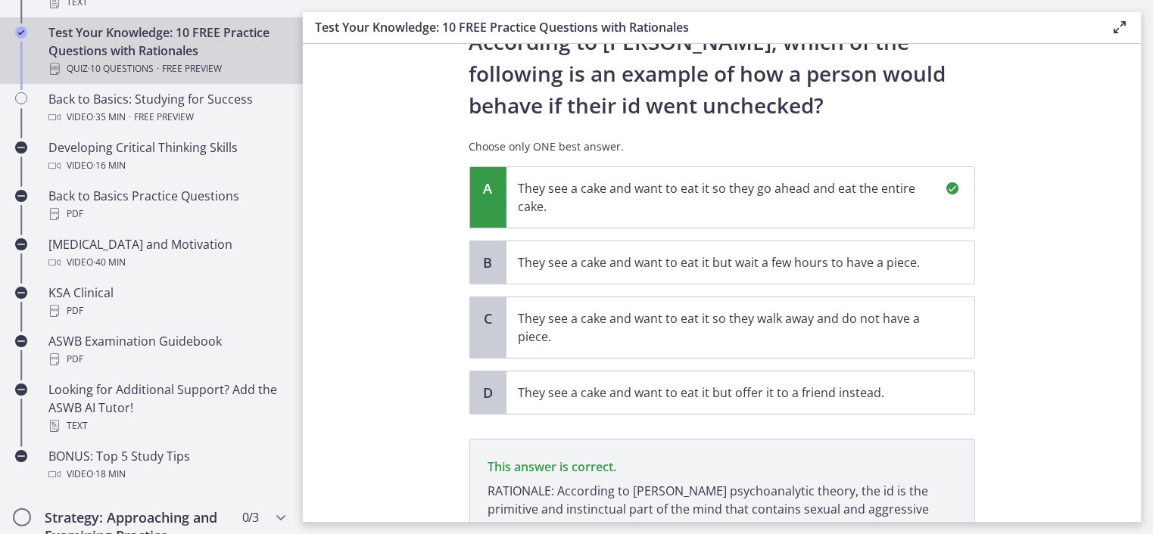
scroll to position [226, 0]
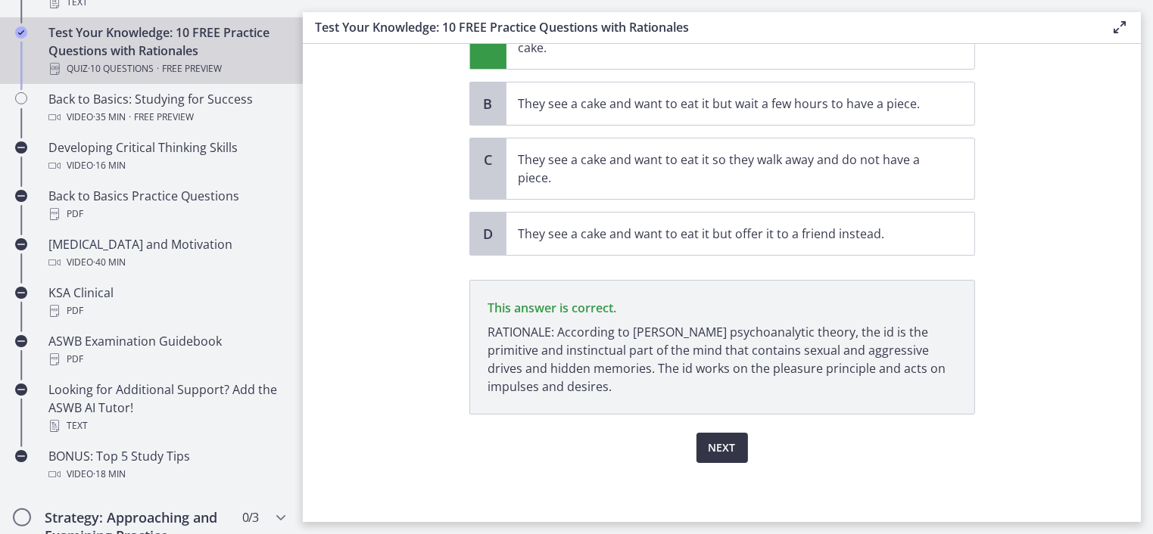
click at [711, 447] on span "Next" at bounding box center [721, 448] width 27 height 18
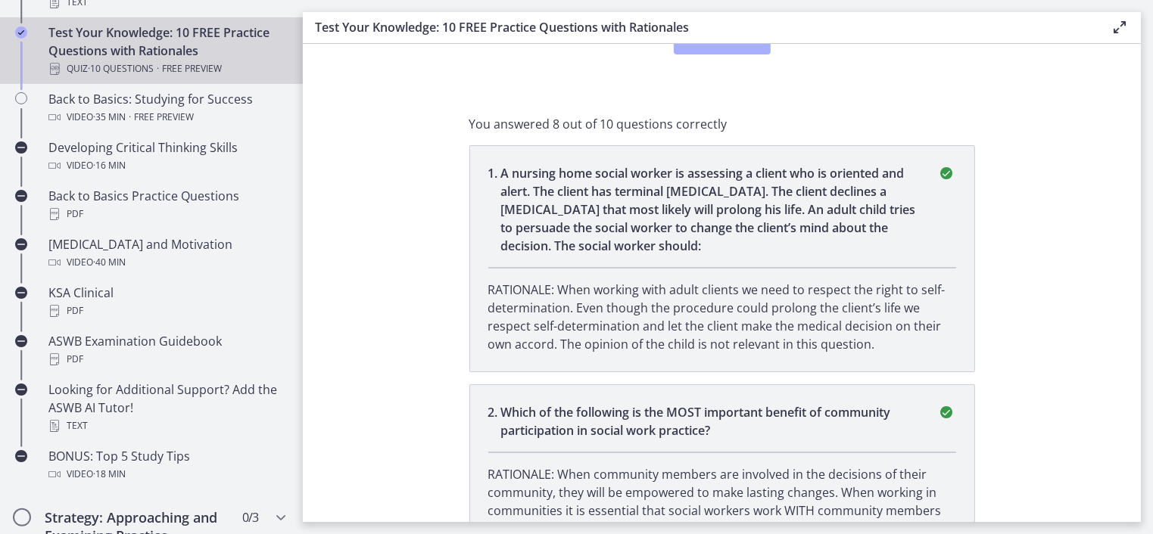
scroll to position [0, 0]
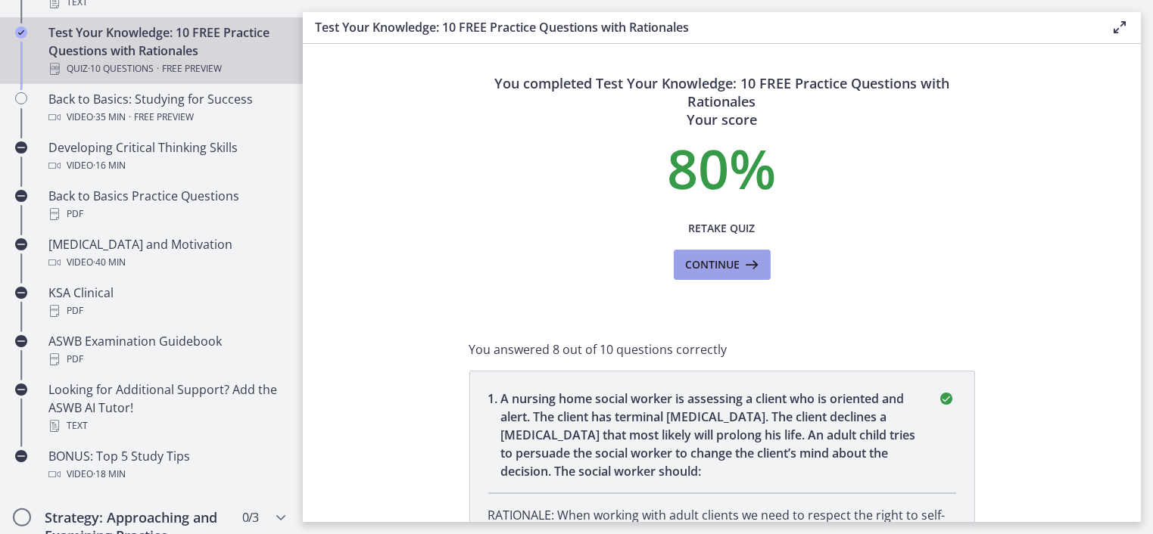
click at [745, 274] on button "Continue" at bounding box center [722, 265] width 97 height 30
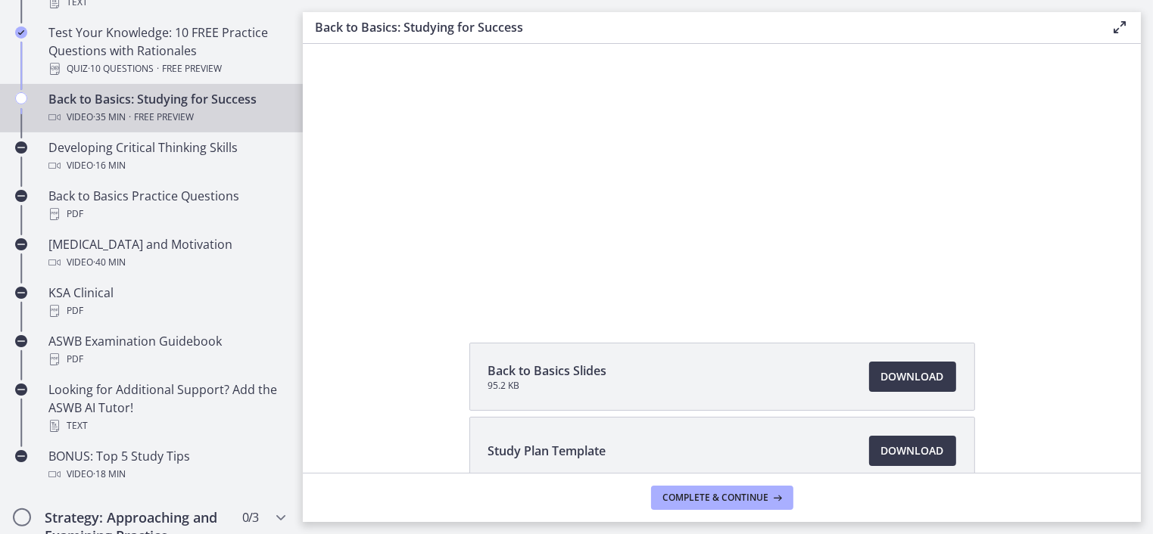
scroll to position [160, 0]
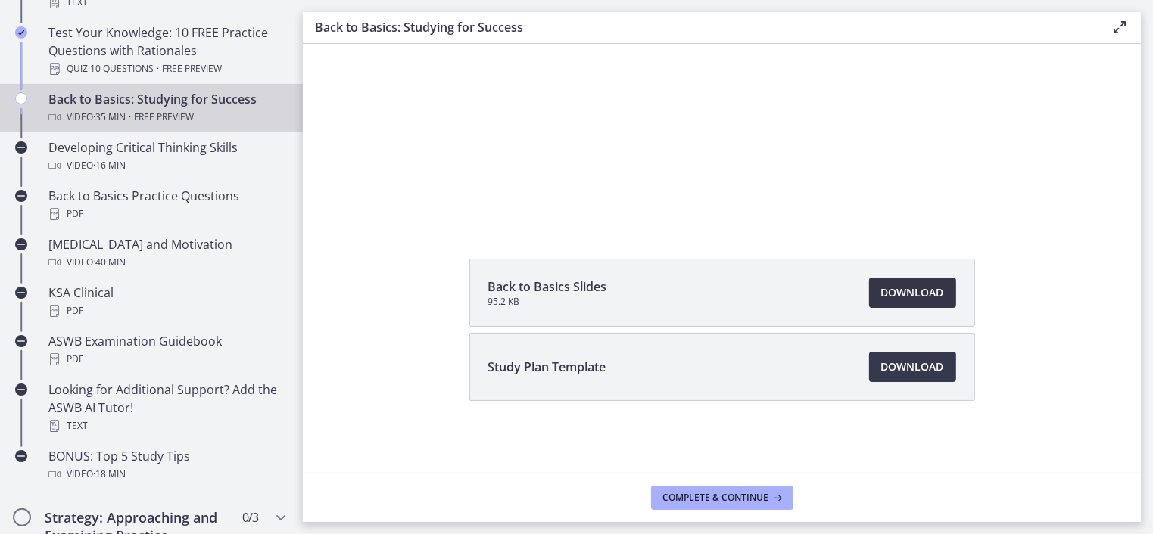
click at [911, 295] on span "Download Opens in a new window" at bounding box center [912, 293] width 63 height 18
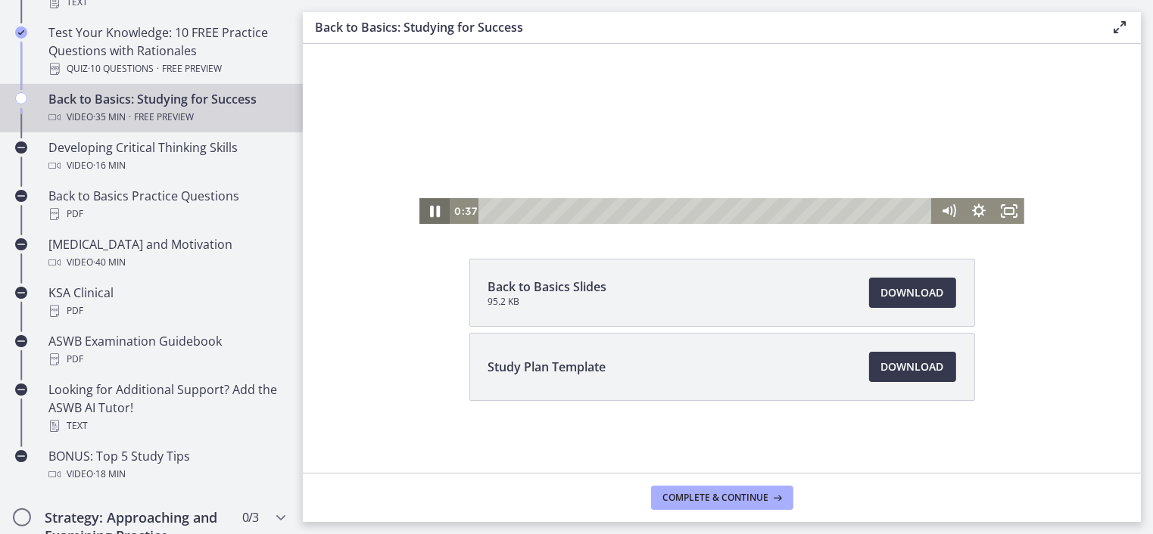
click at [429, 214] on icon "Pause" at bounding box center [434, 212] width 36 height 31
click at [730, 497] on span "Complete & continue" at bounding box center [716, 498] width 106 height 12
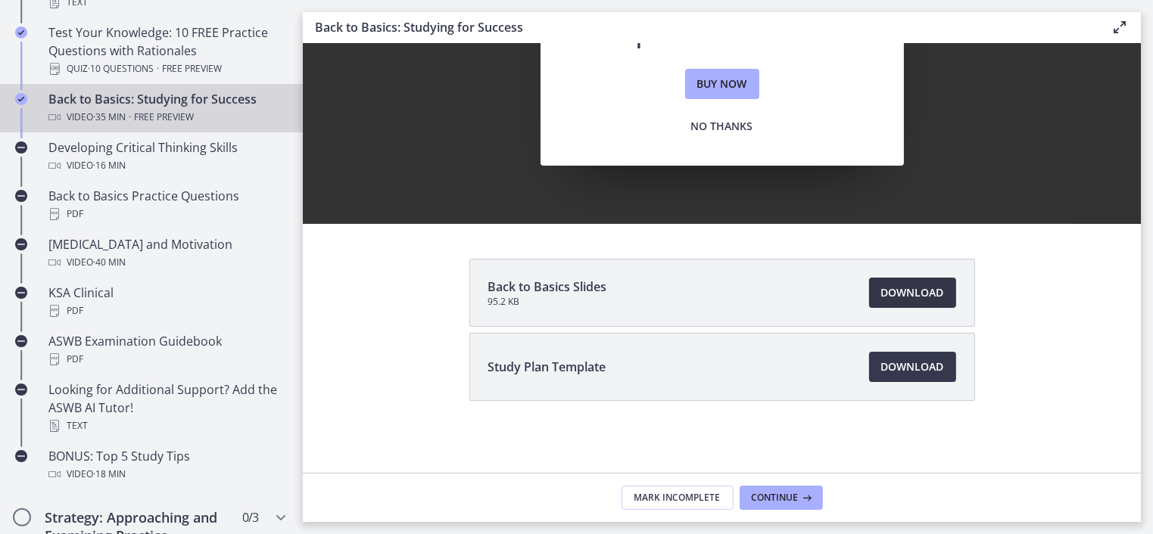
click at [920, 291] on span "Download Opens in a new window" at bounding box center [912, 293] width 63 height 18
click at [908, 370] on span "Download Opens in a new window" at bounding box center [912, 367] width 63 height 18
click at [772, 498] on span "Continue" at bounding box center [775, 498] width 47 height 12
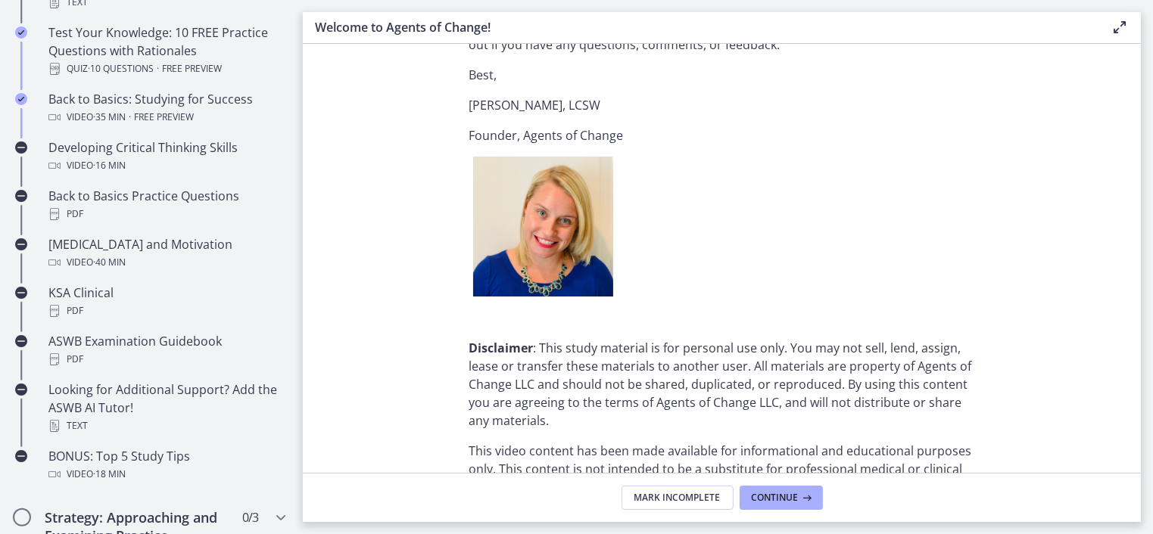
scroll to position [1817, 0]
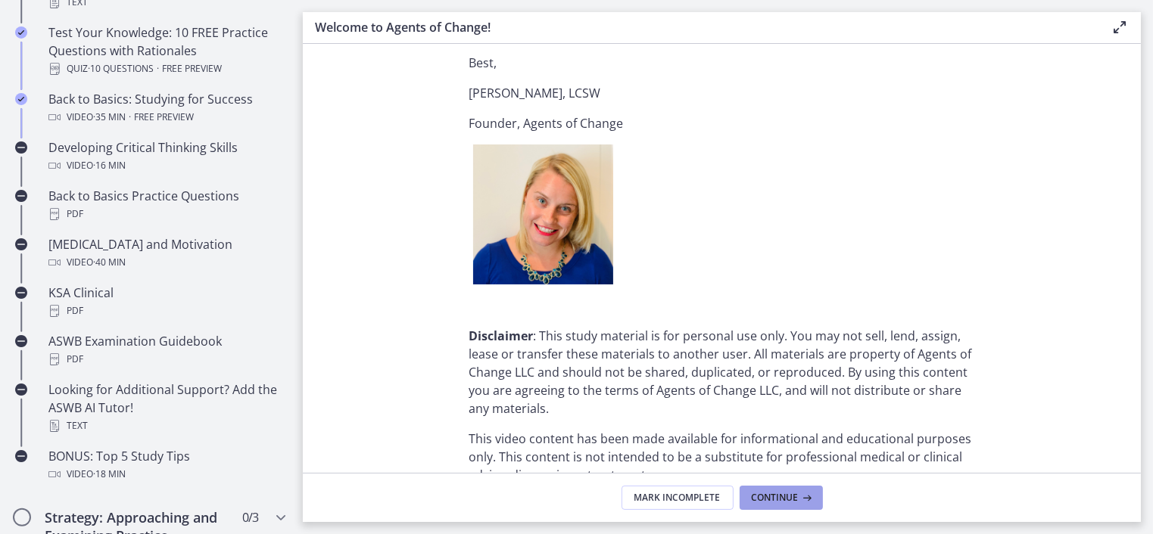
click at [780, 497] on span "Continue" at bounding box center [775, 498] width 47 height 12
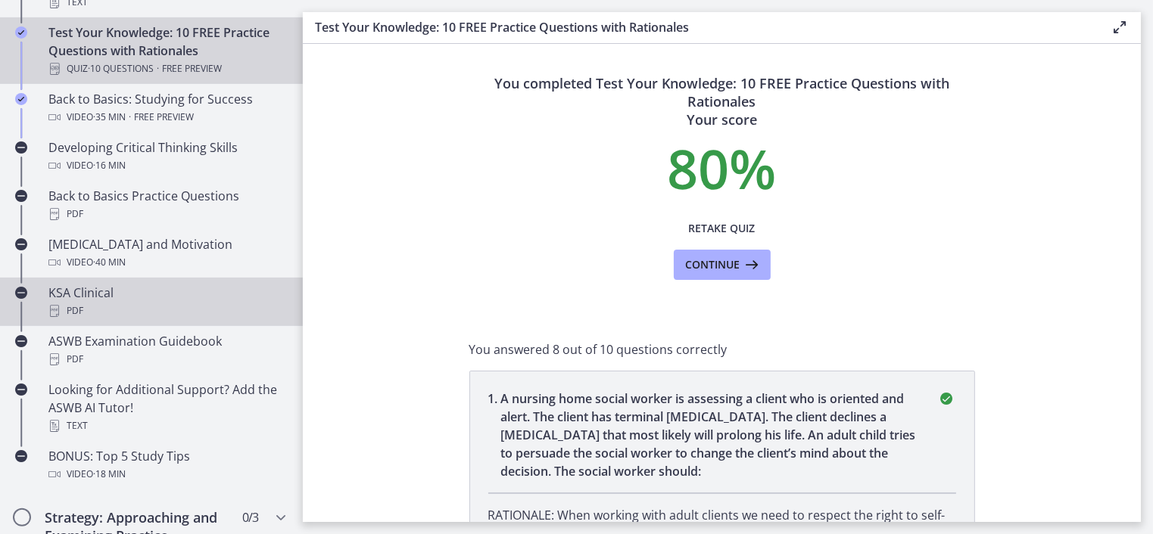
click at [73, 310] on div "PDF" at bounding box center [166, 311] width 236 height 18
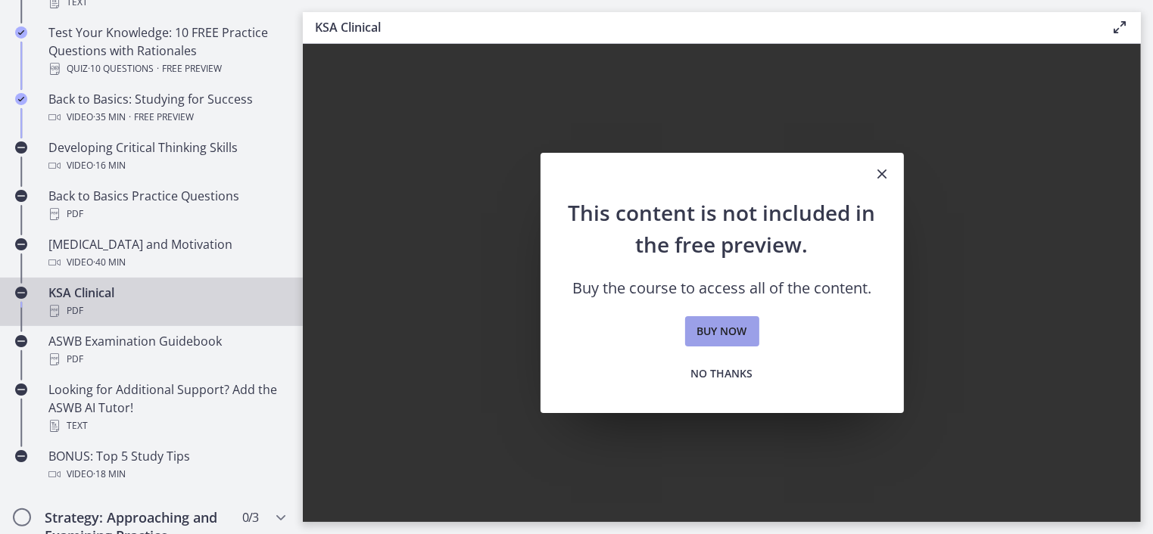
click at [739, 330] on span "Buy now" at bounding box center [722, 331] width 50 height 18
